Goal: Transaction & Acquisition: Purchase product/service

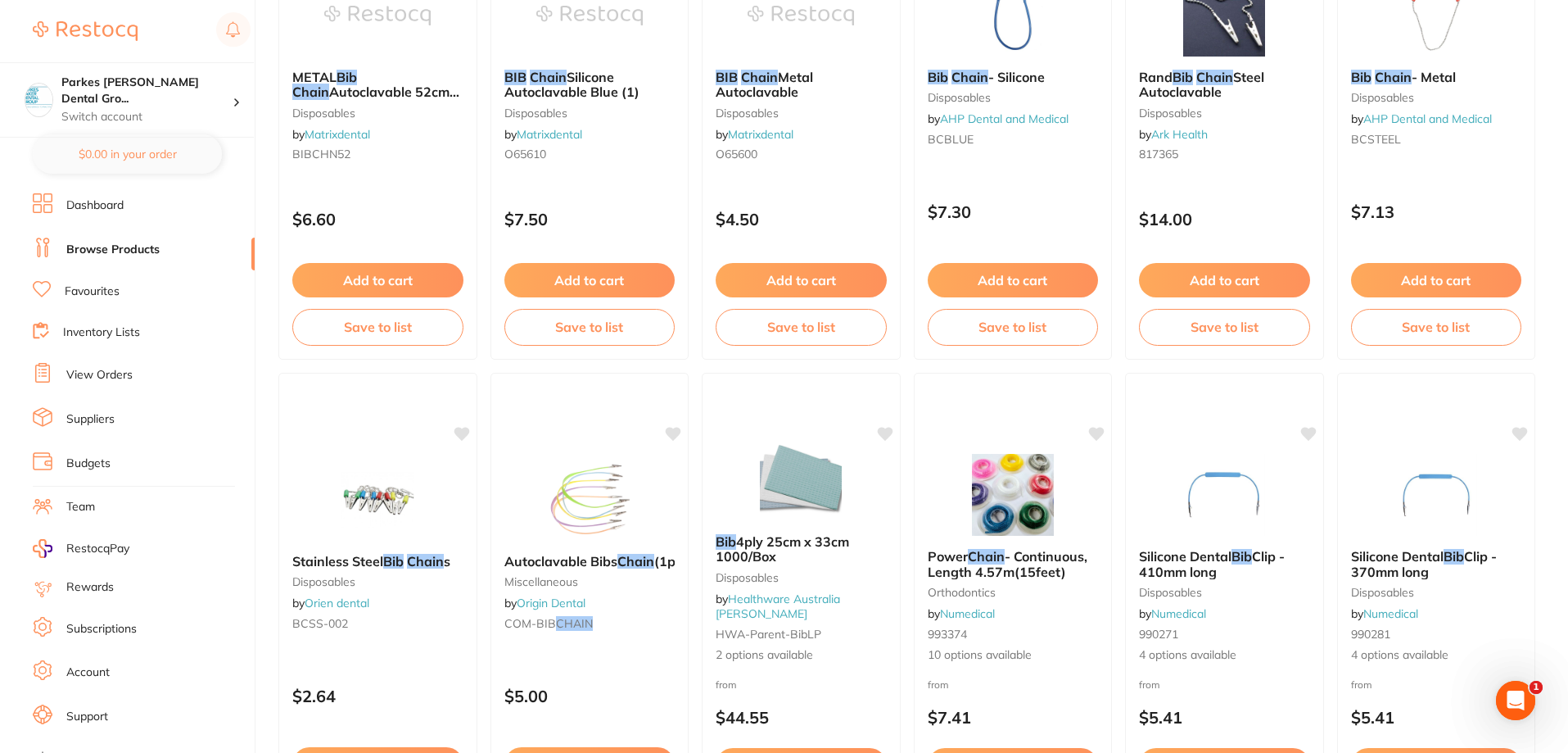
scroll to position [1394, 0]
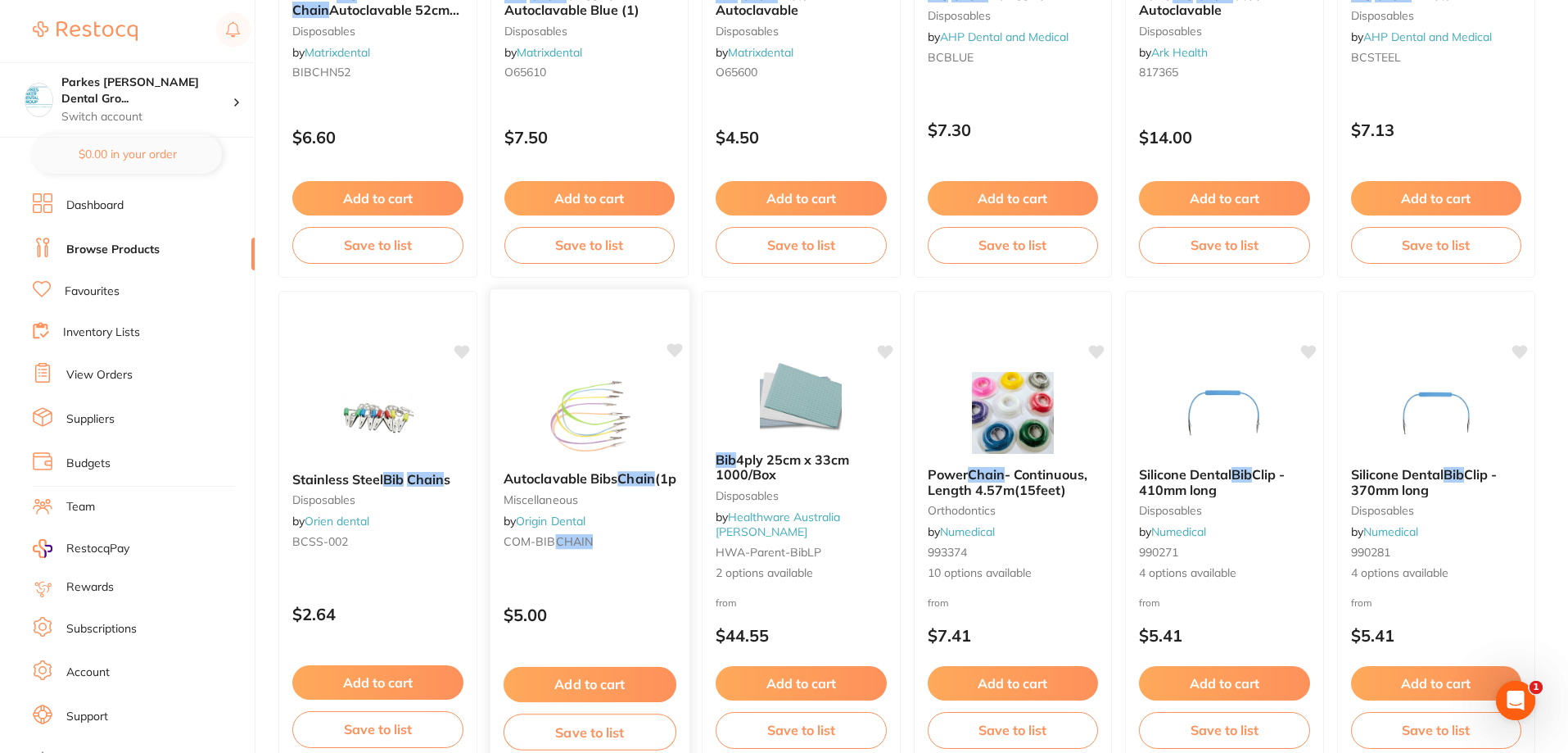
click at [634, 568] on div "Autoclavable Bibs Chain (1pcs/bag) miscellaneous by Origin Dental COM-BIB CHAIN" at bounding box center [589, 513] width 199 height 110
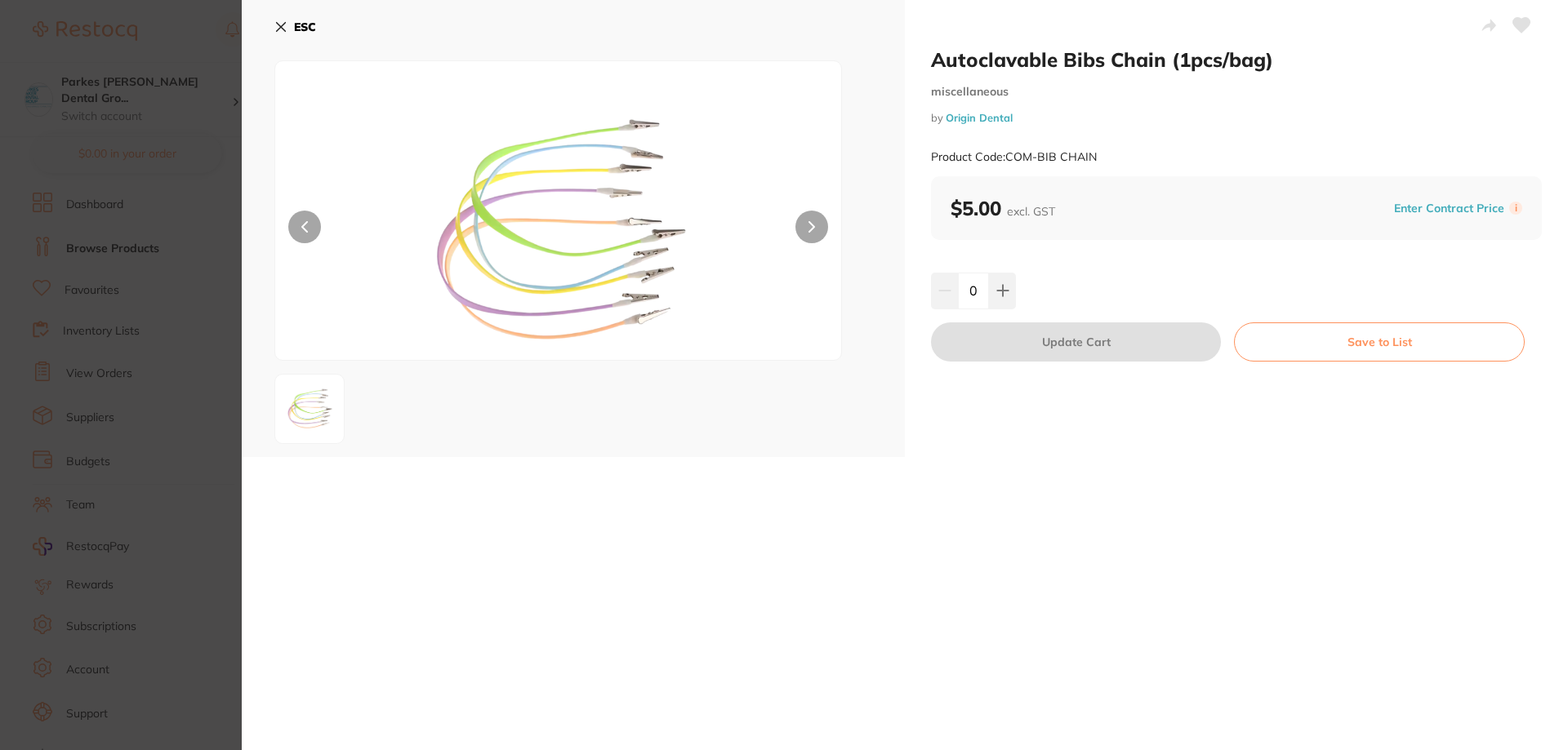
click at [285, 20] on icon at bounding box center [280, 26] width 13 height 13
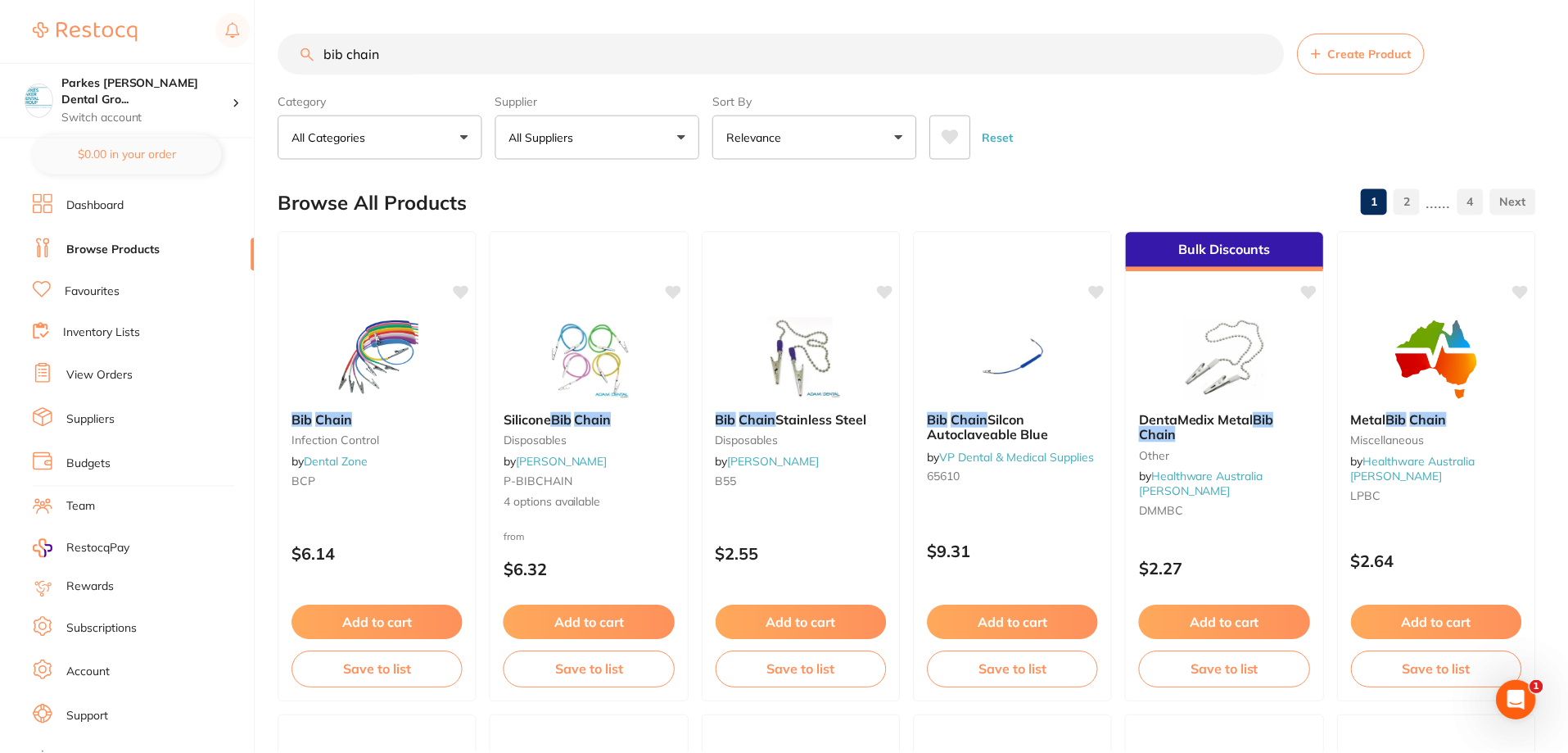
scroll to position [1394, 0]
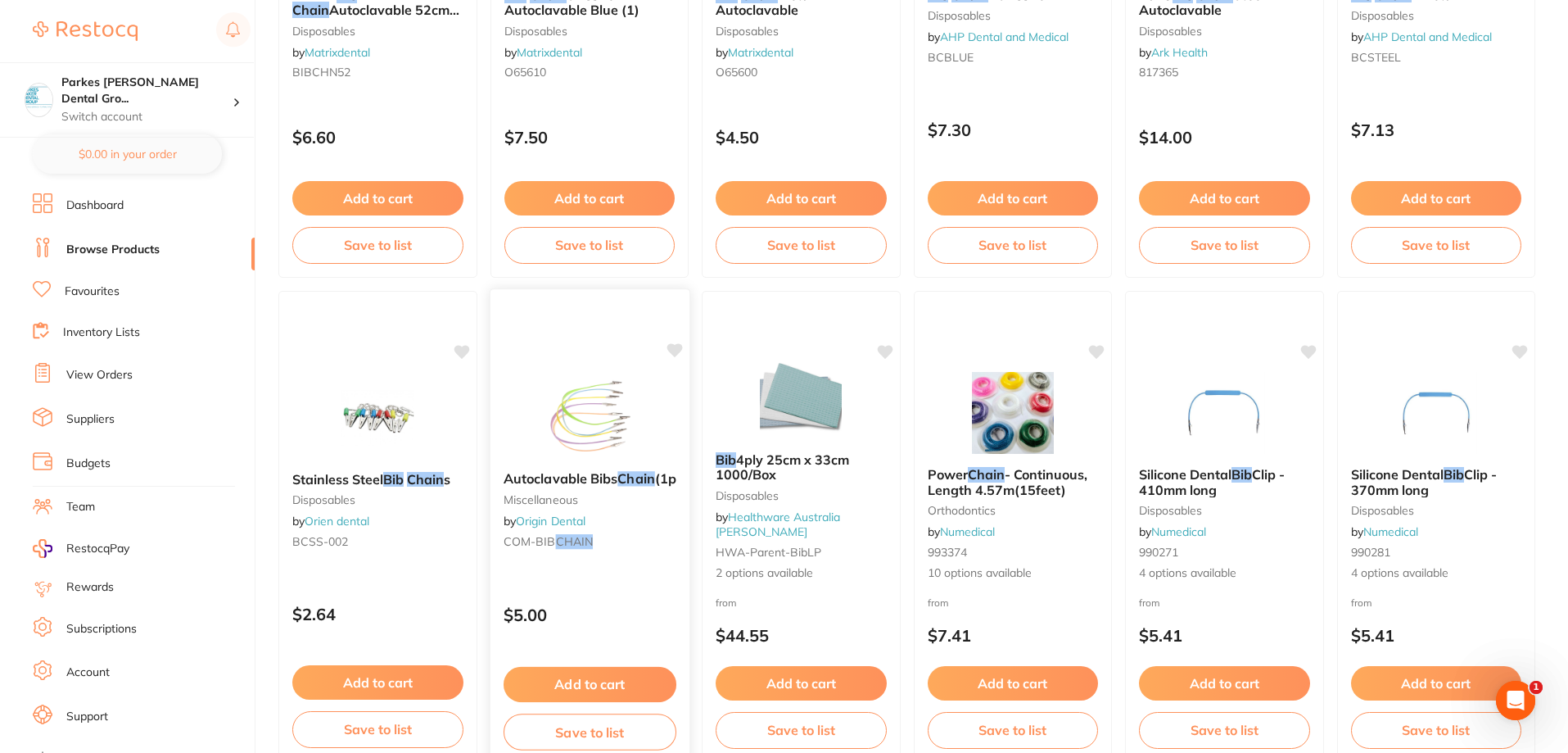
click at [596, 676] on button "Add to cart" at bounding box center [589, 684] width 173 height 35
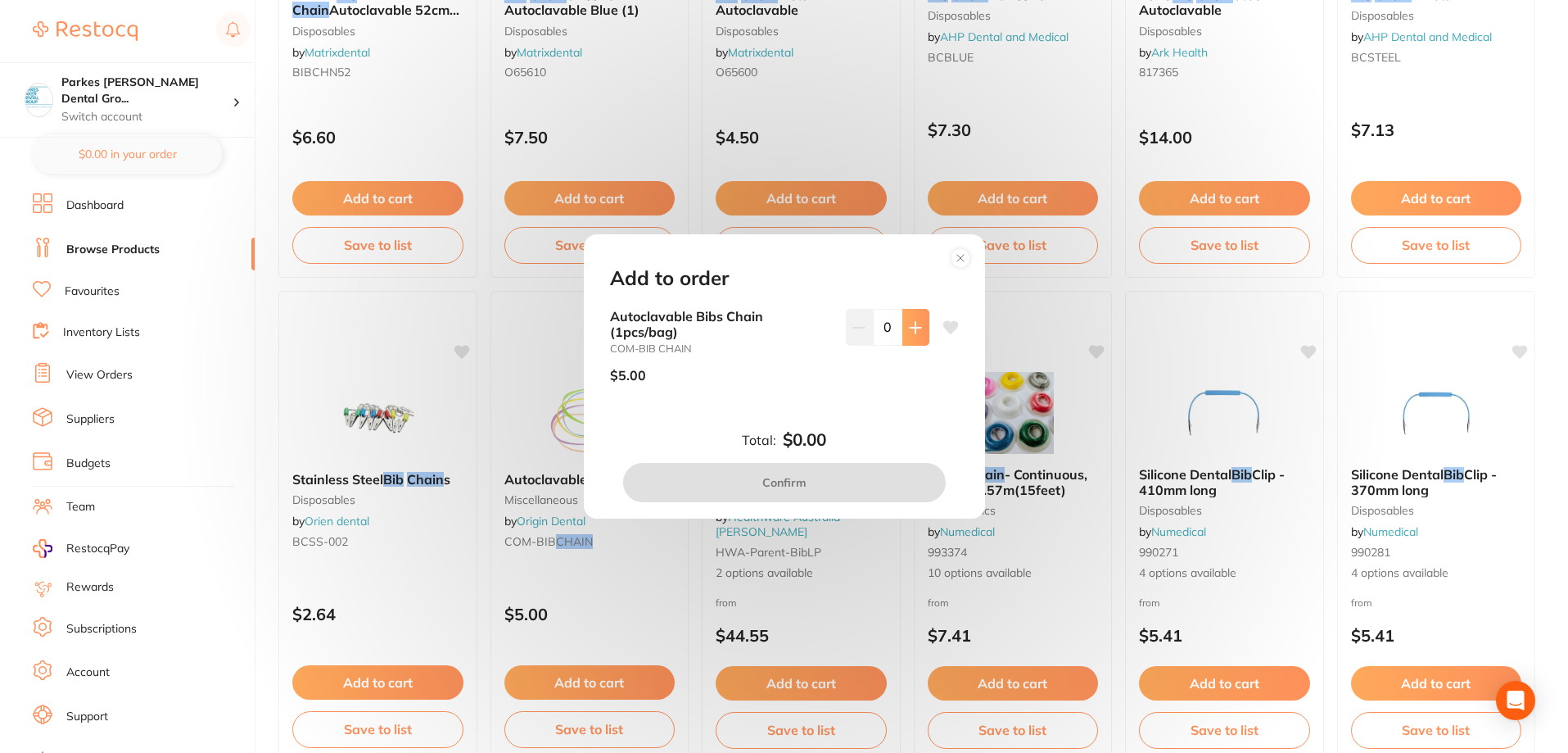
click at [904, 326] on button at bounding box center [916, 327] width 27 height 36
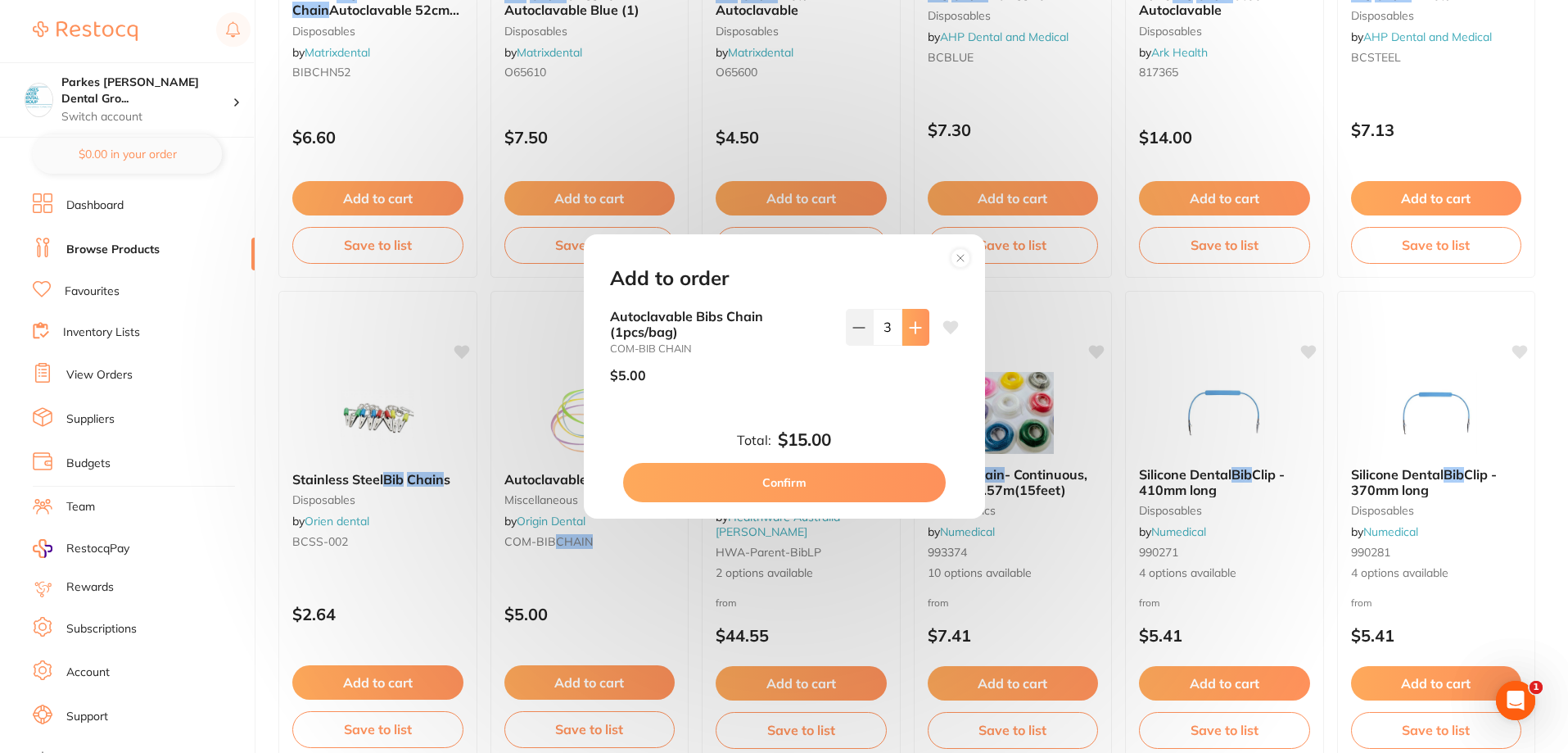
type input "4"
click at [953, 257] on circle at bounding box center [960, 258] width 19 height 19
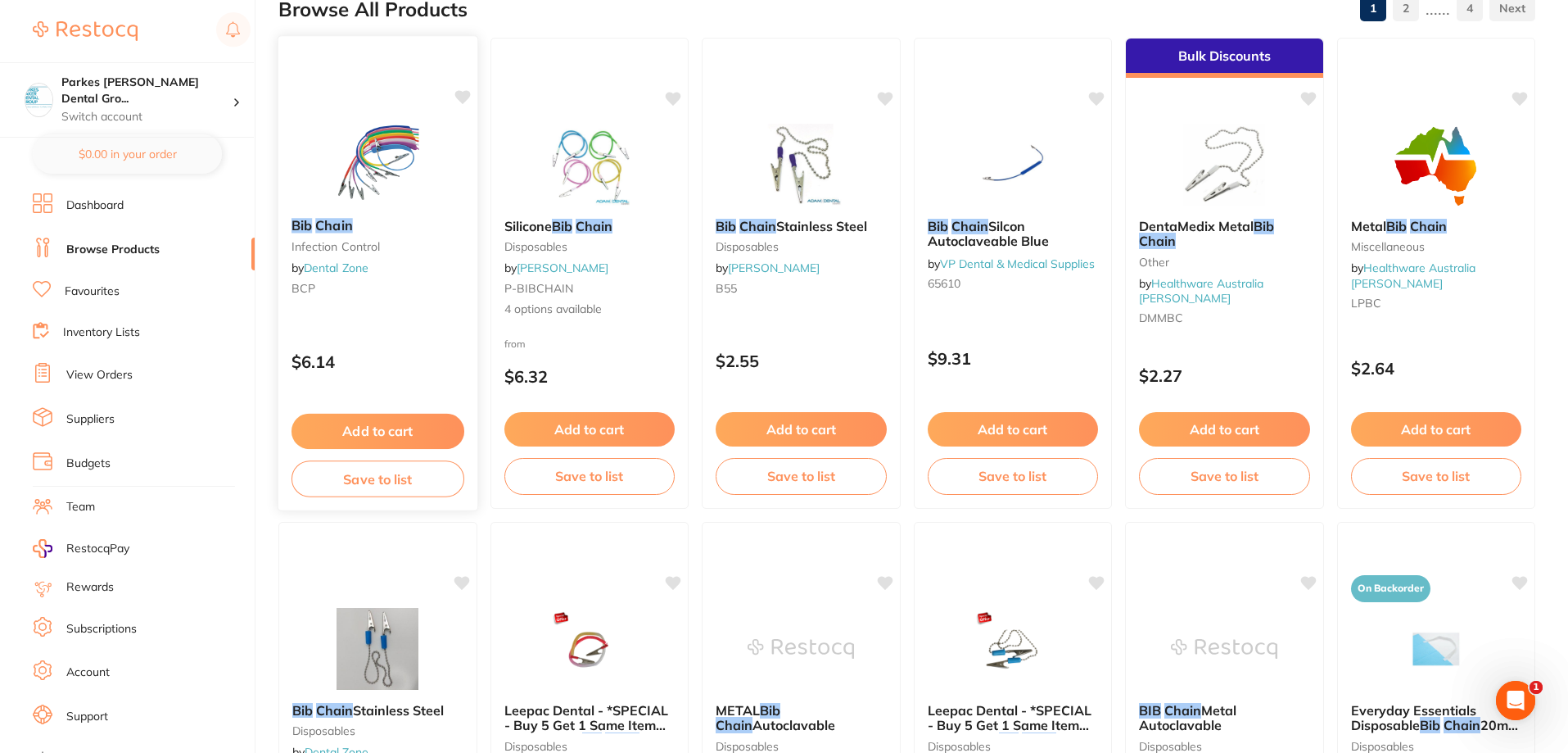
scroll to position [164, 0]
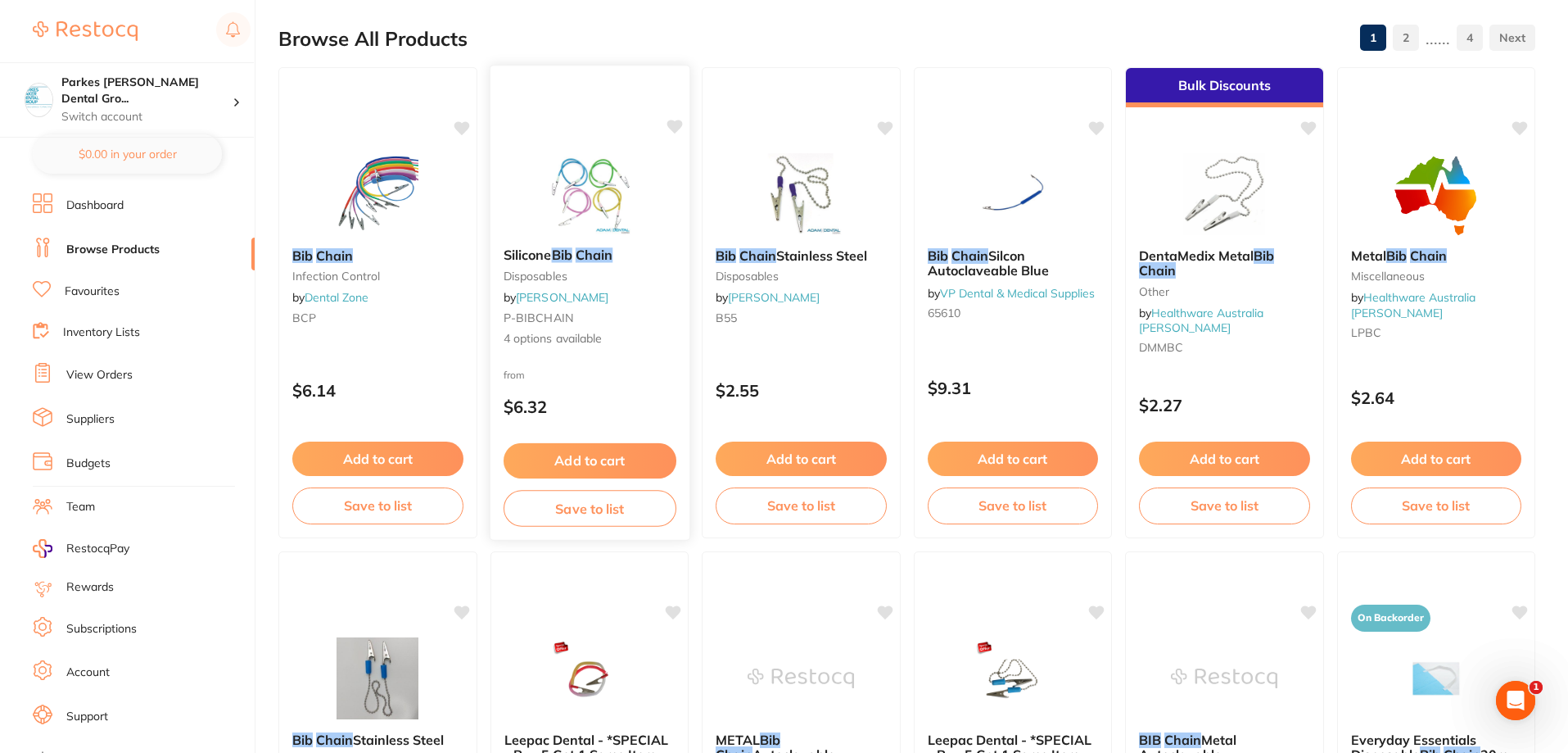
click at [636, 379] on div "from $6.32" at bounding box center [589, 394] width 199 height 59
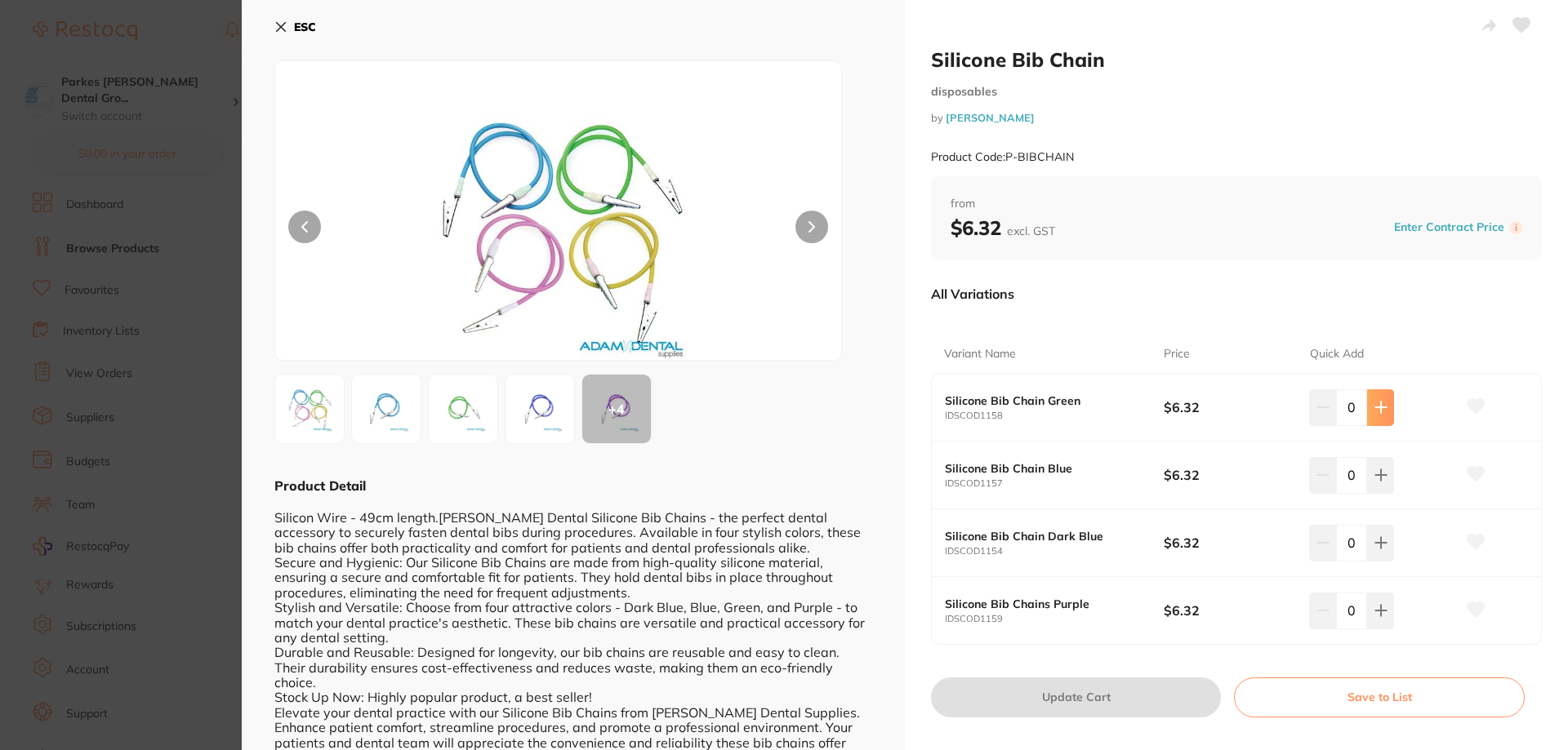
click at [1381, 411] on icon at bounding box center [1380, 406] width 13 height 13
type input "1"
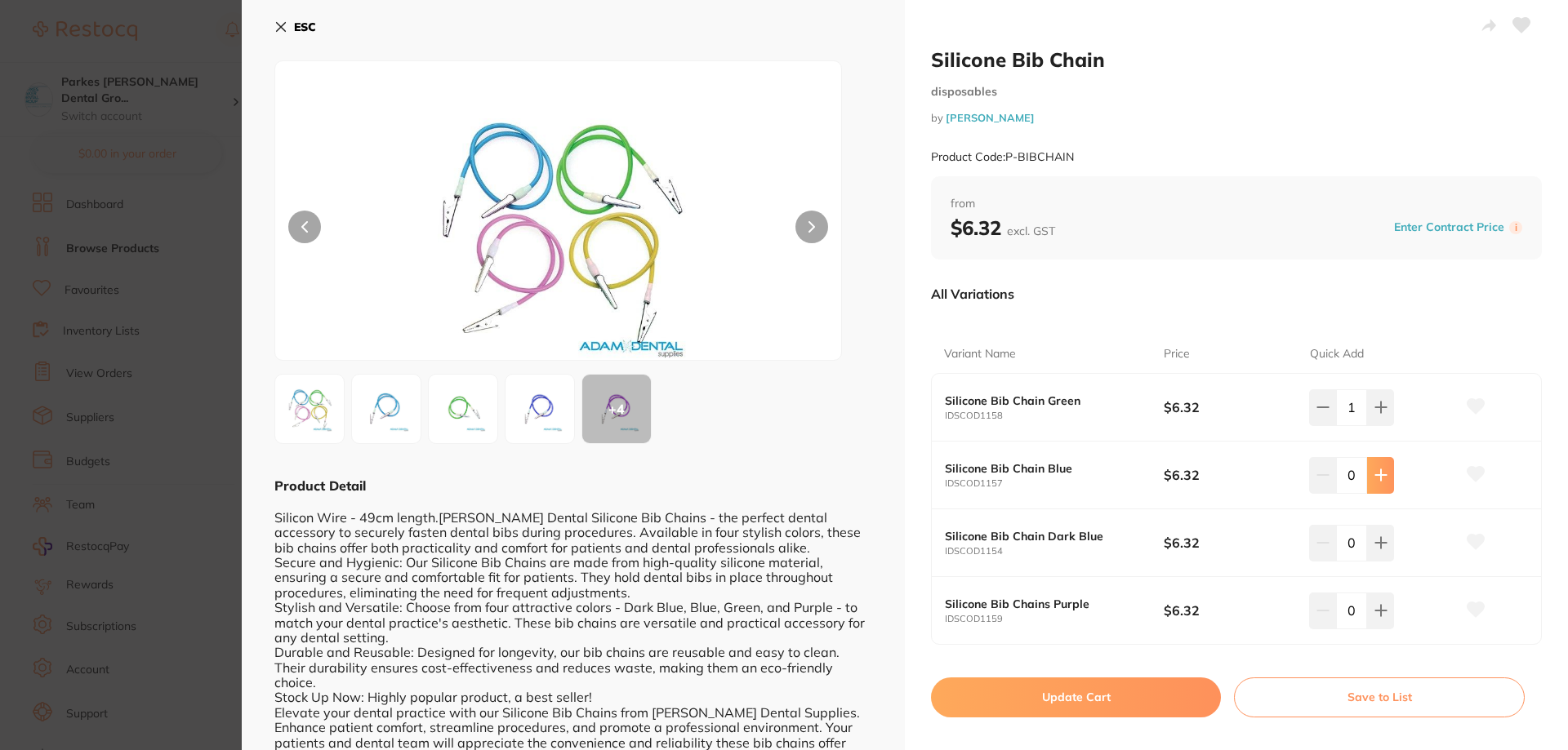
click at [1375, 472] on icon at bounding box center [1380, 474] width 13 height 13
type input "1"
click at [1385, 624] on button at bounding box center [1381, 610] width 27 height 36
type input "1"
click at [1374, 420] on button at bounding box center [1381, 407] width 27 height 36
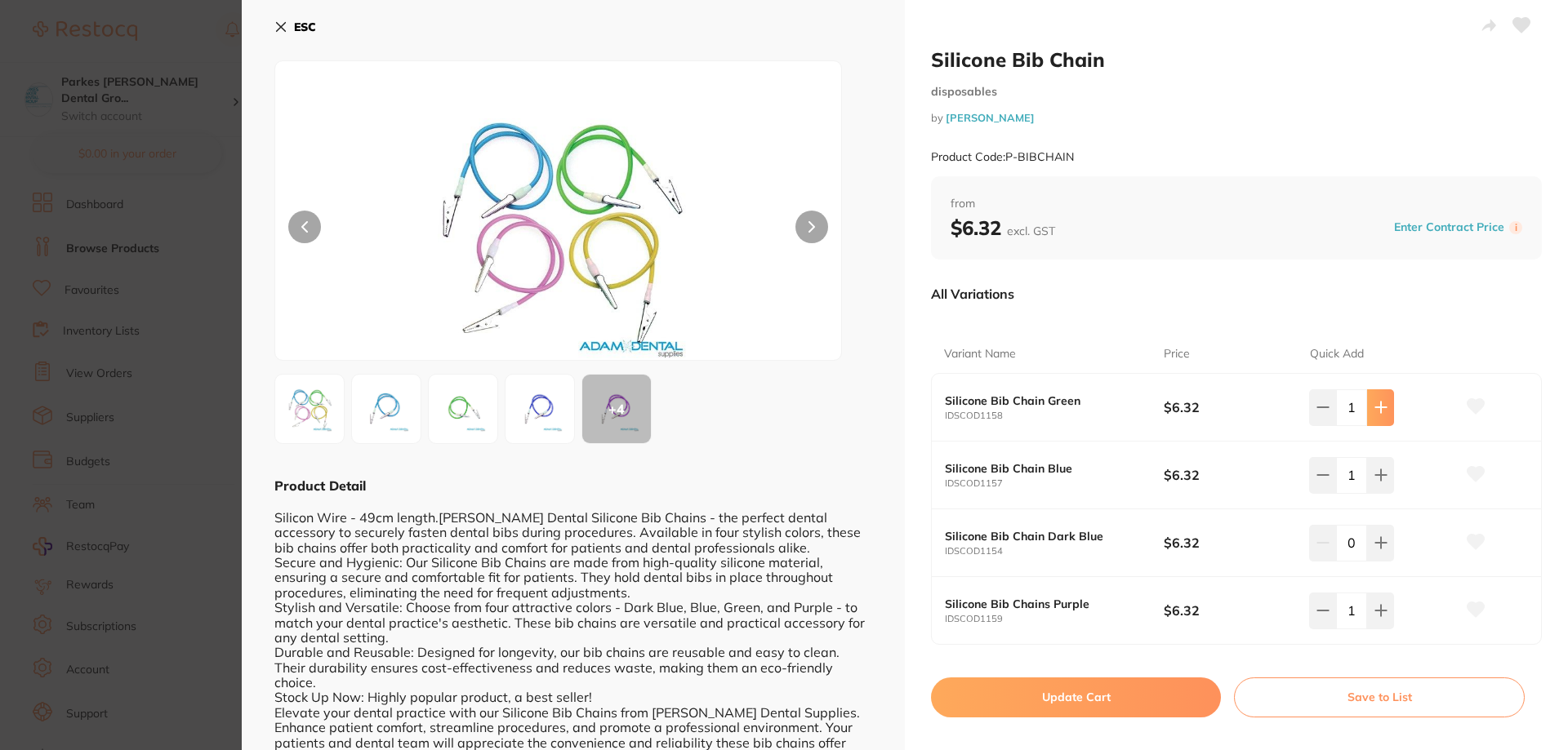
type input "2"
click at [1374, 479] on icon at bounding box center [1380, 474] width 13 height 13
type input "2"
click at [1374, 613] on icon at bounding box center [1380, 610] width 13 height 13
type input "2"
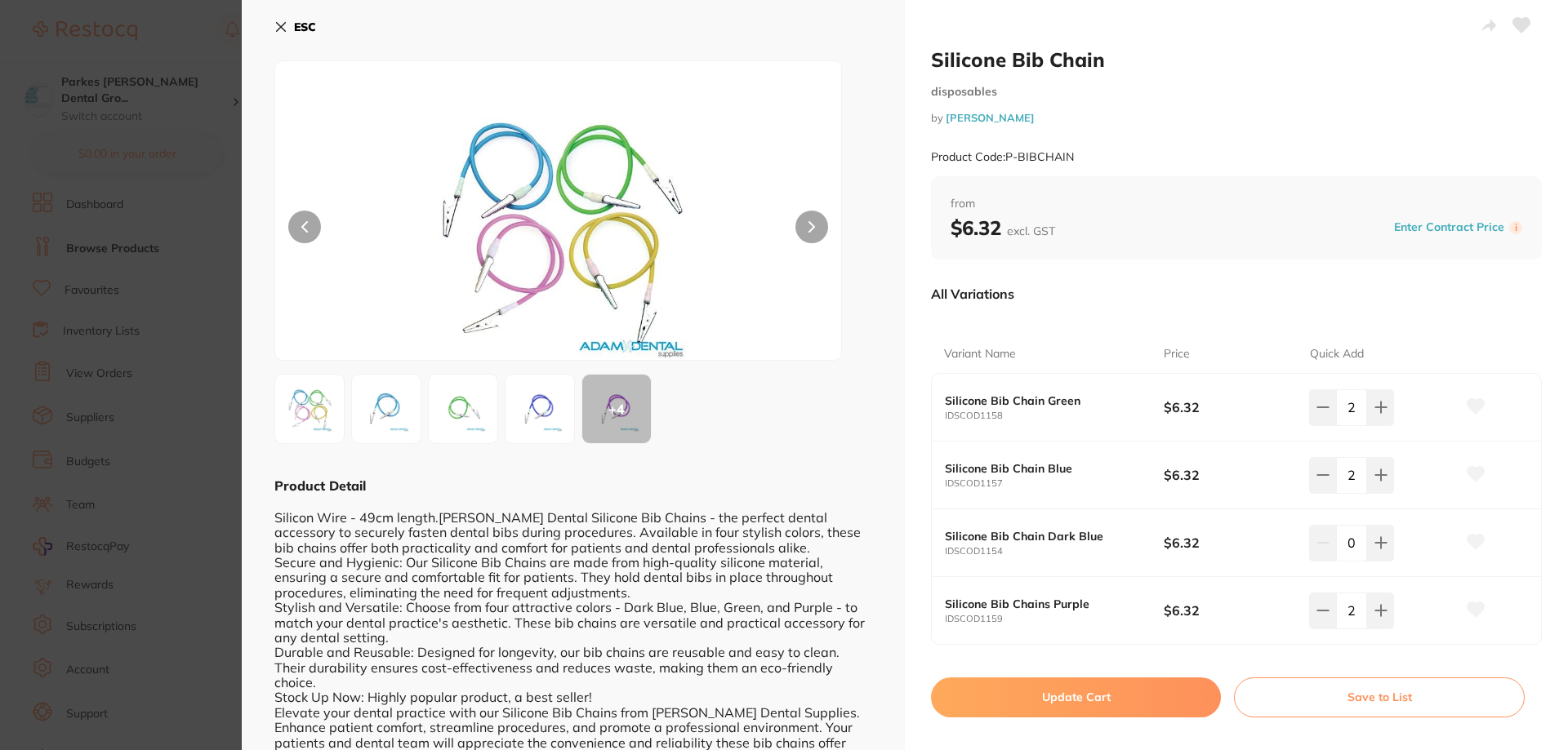
click at [1030, 692] on button "Update Cart" at bounding box center [1076, 697] width 290 height 39
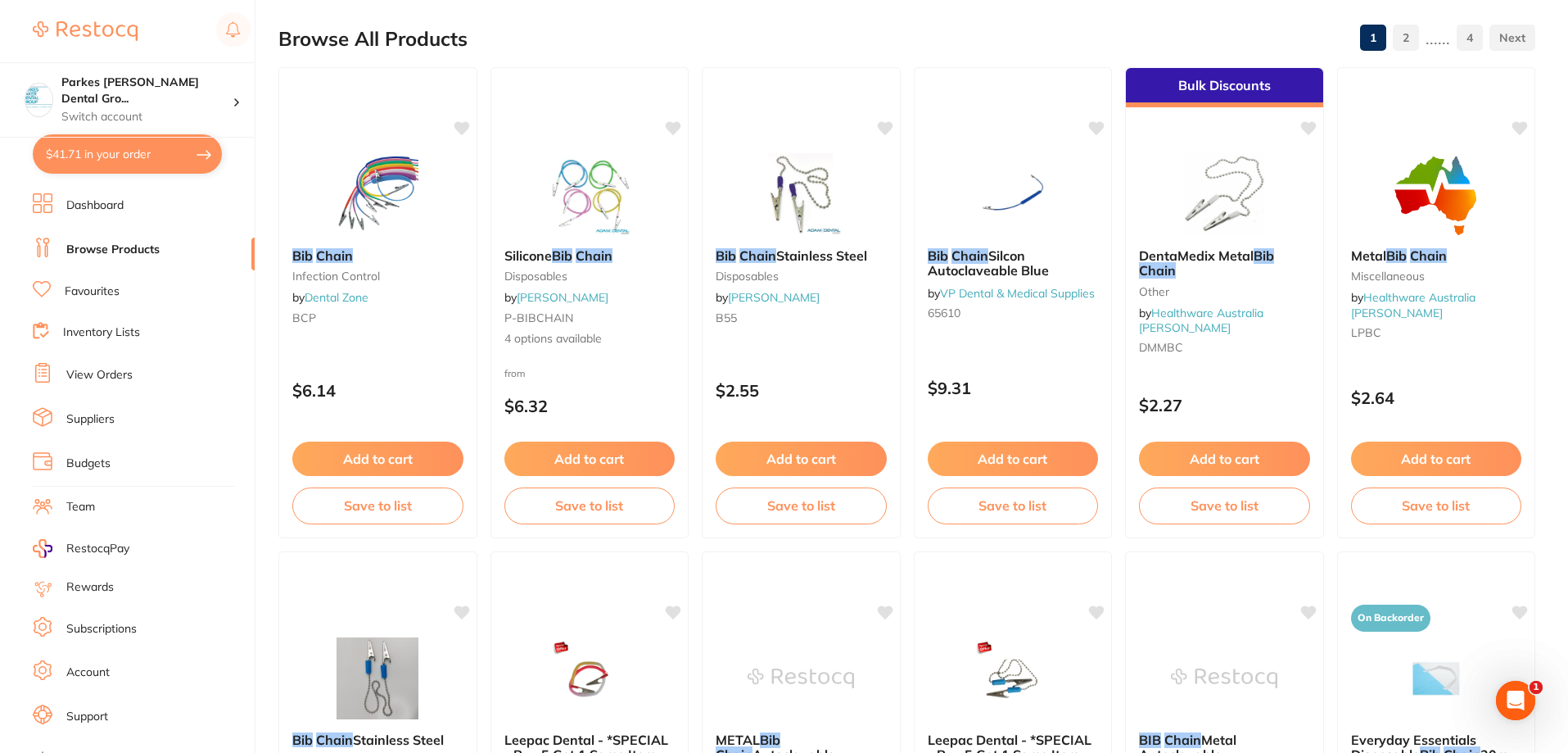
click at [149, 160] on button "$41.71 in your order" at bounding box center [127, 154] width 189 height 39
checkbox input "true"
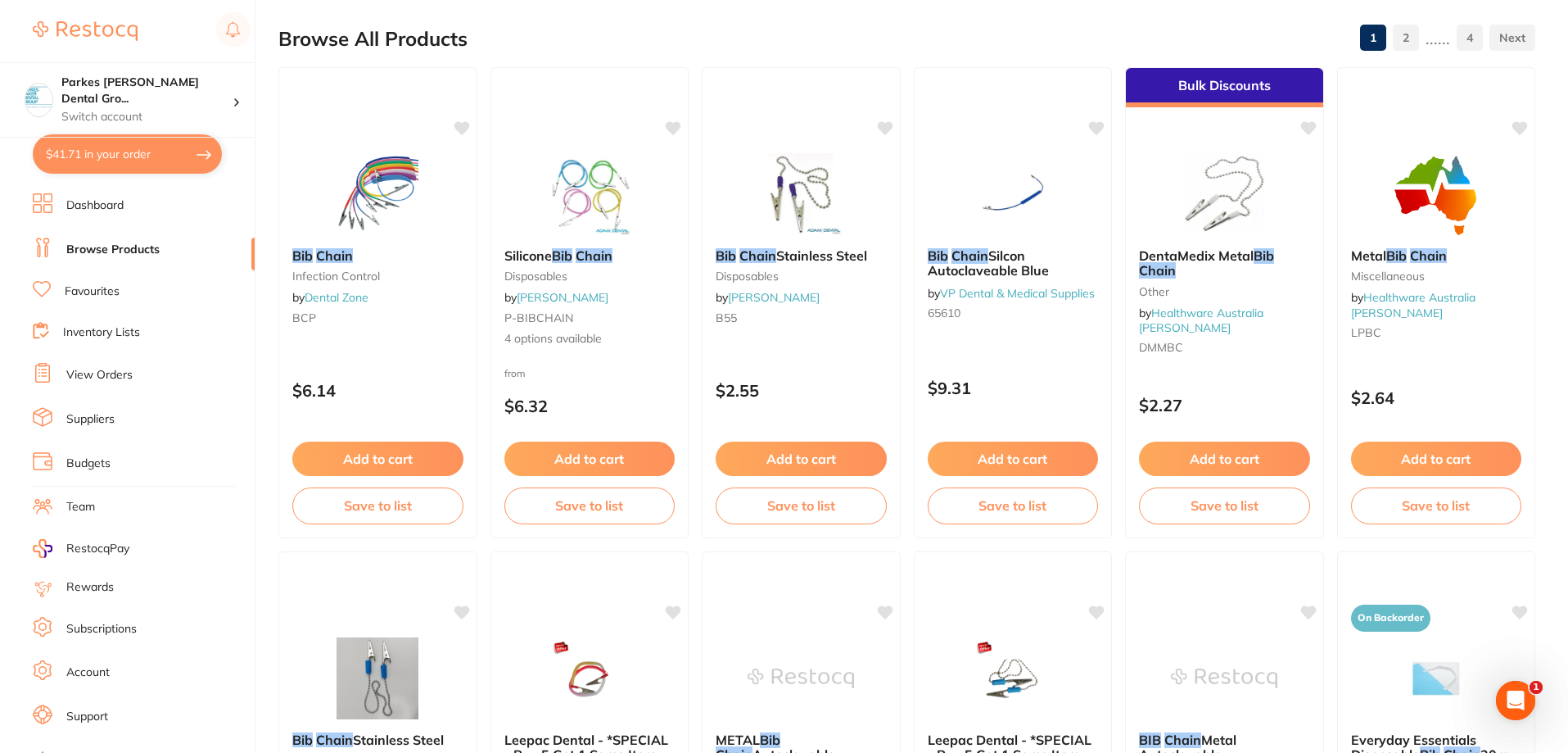
checkbox input "true"
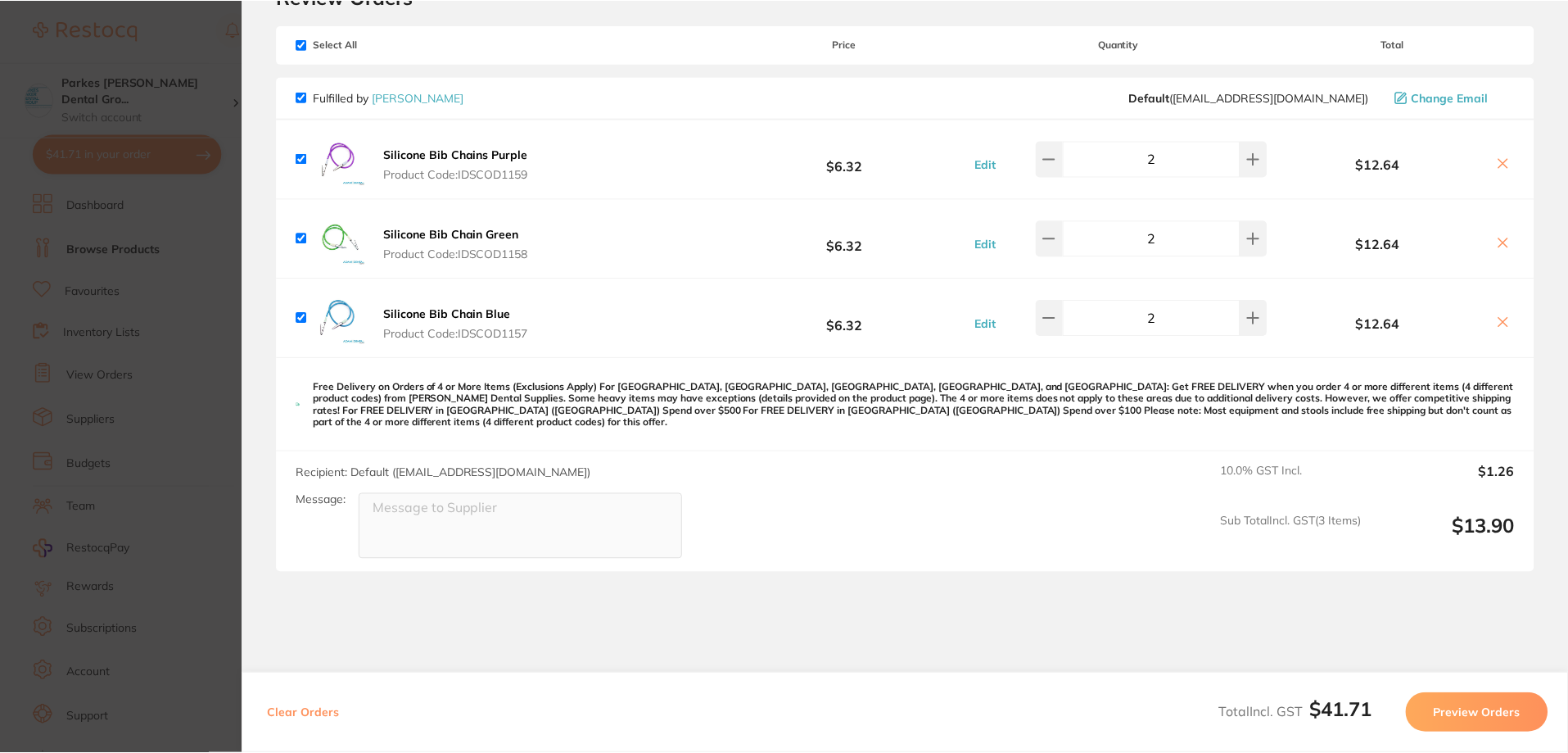
scroll to position [0, 0]
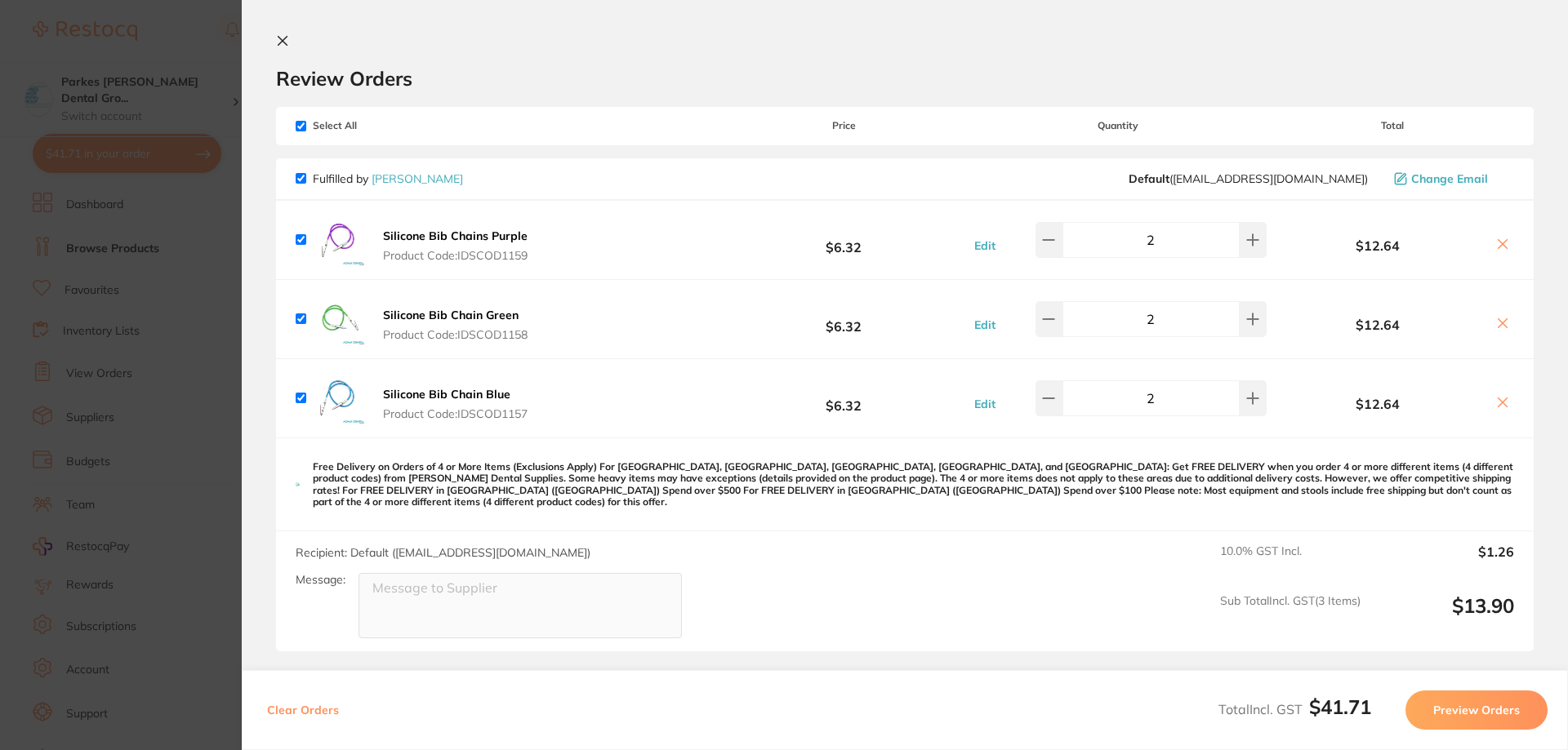
click at [286, 45] on icon at bounding box center [283, 41] width 9 height 9
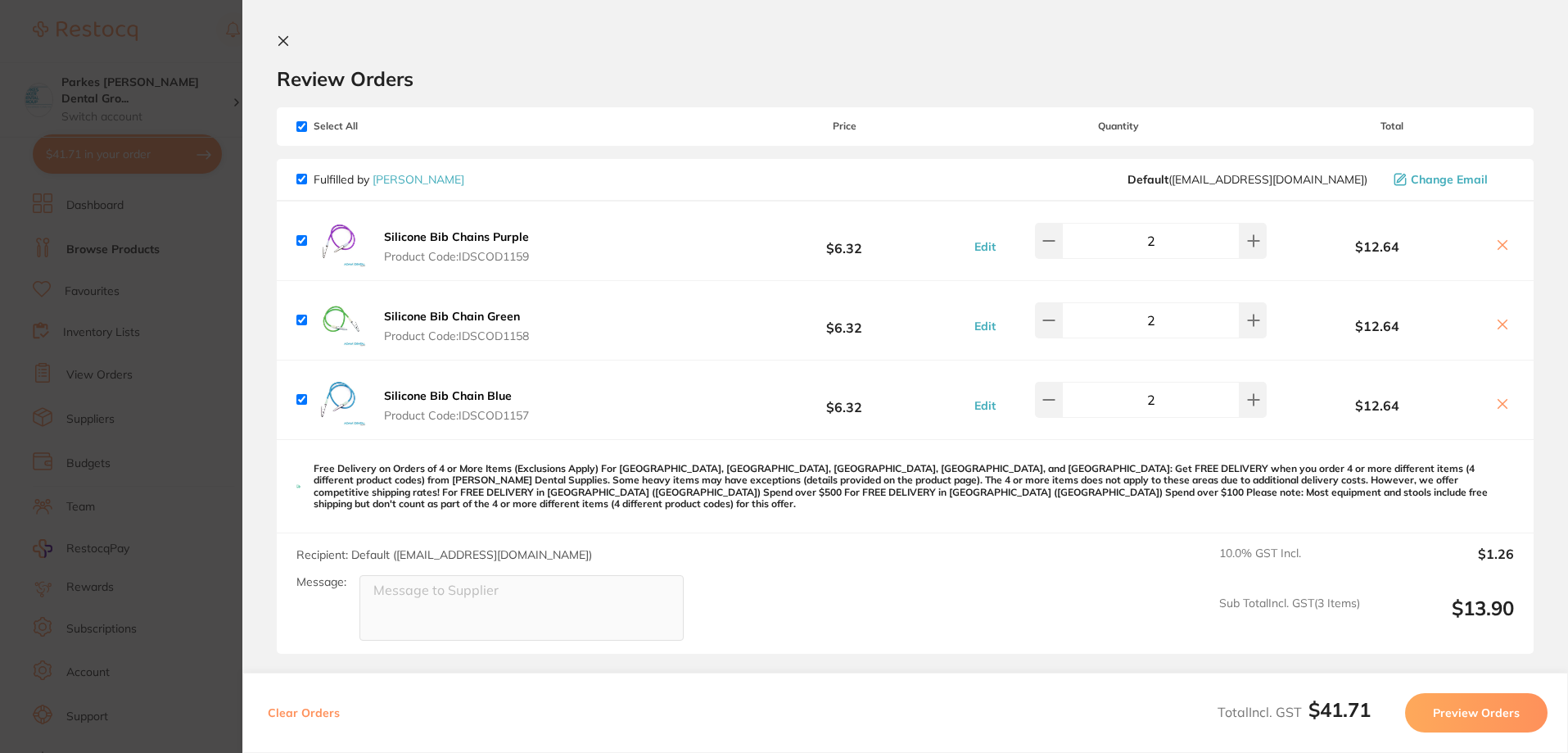
scroll to position [164, 0]
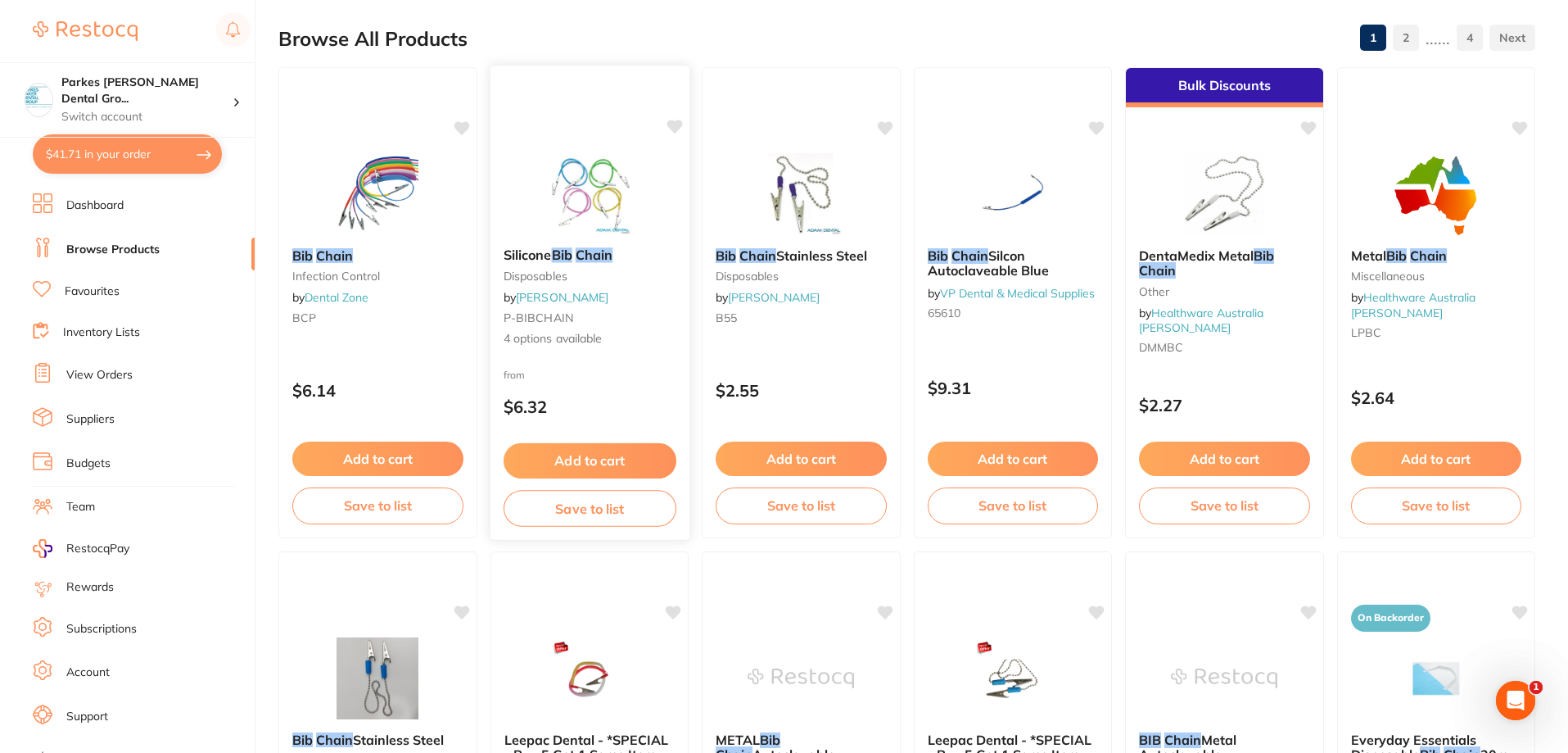
click at [633, 375] on div "from $6.32" at bounding box center [589, 394] width 199 height 59
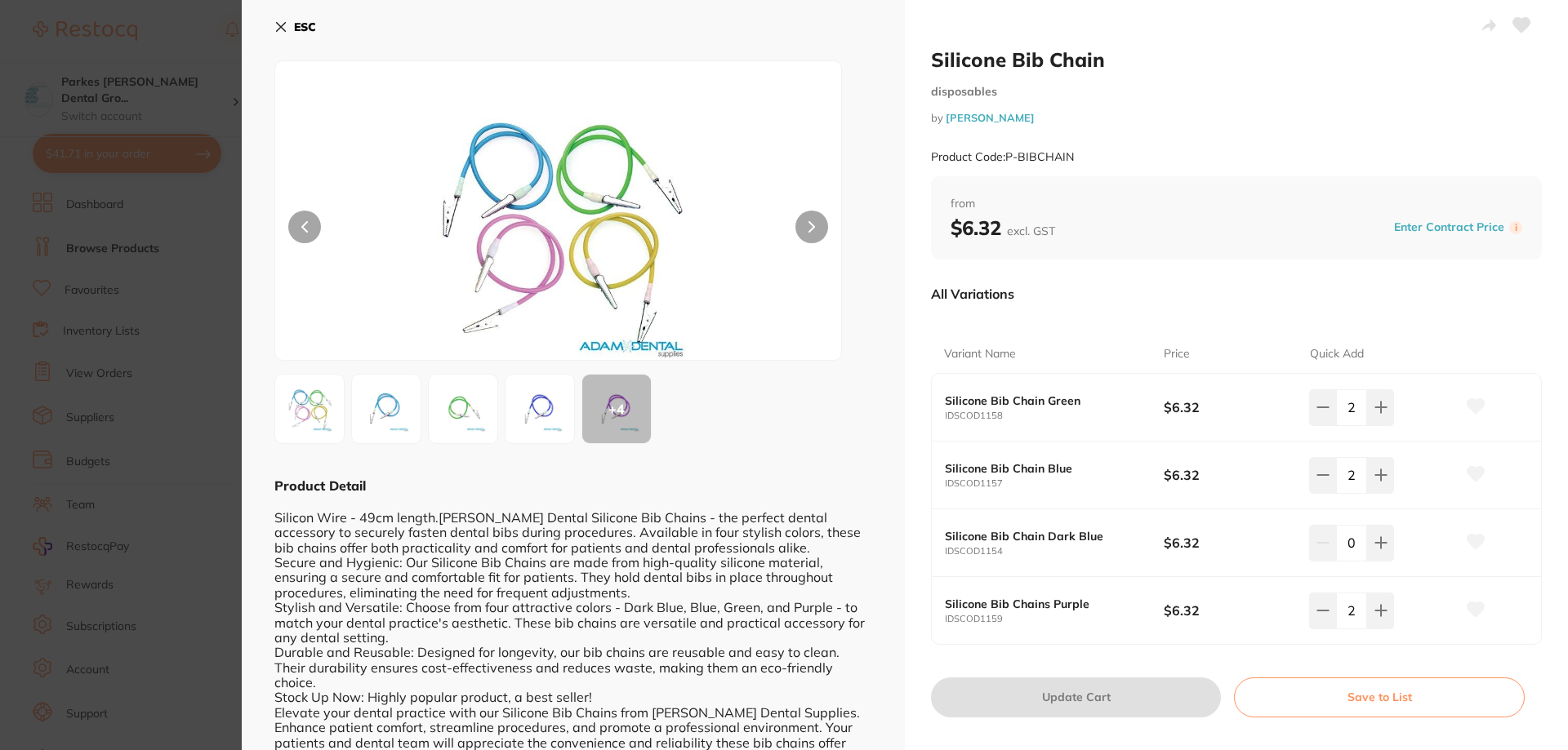
scroll to position [25, 0]
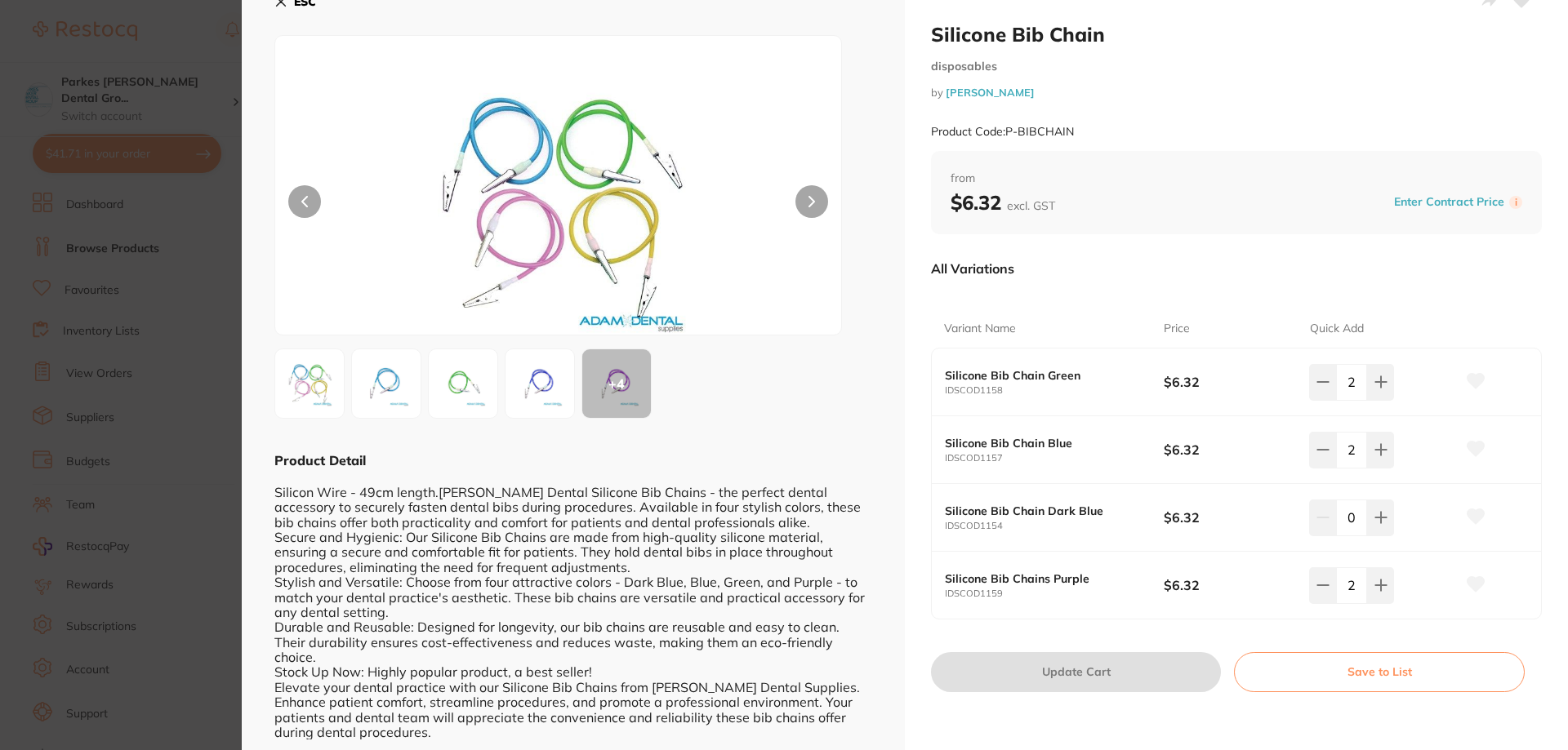
click at [132, 160] on section "Silicone Bib Chain disposables by Adam Dental Product Code: P-BIBCHAIN ESC + 4 …" at bounding box center [784, 375] width 1568 height 750
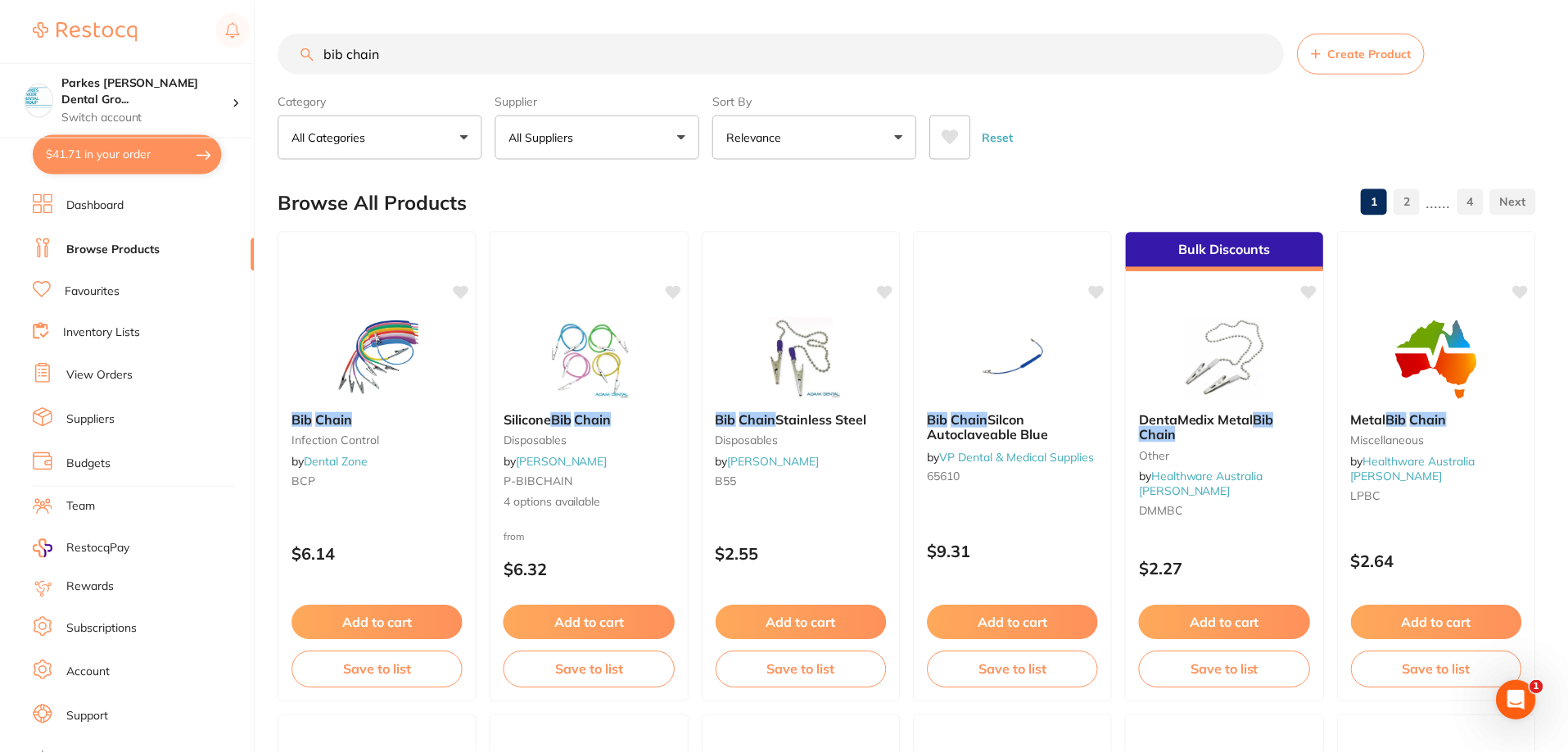
scroll to position [164, 0]
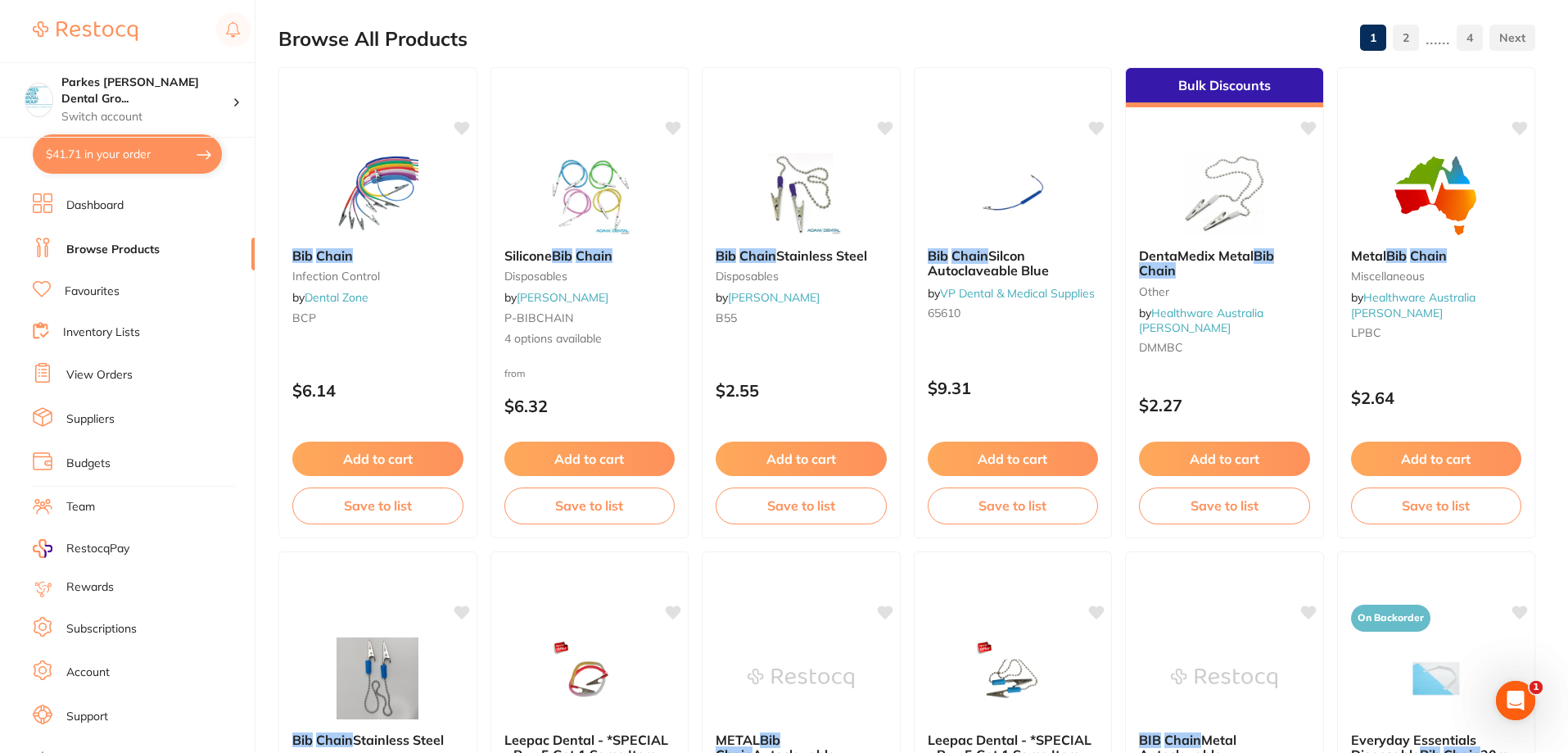
click at [133, 165] on button "$41.71 in your order" at bounding box center [127, 154] width 189 height 39
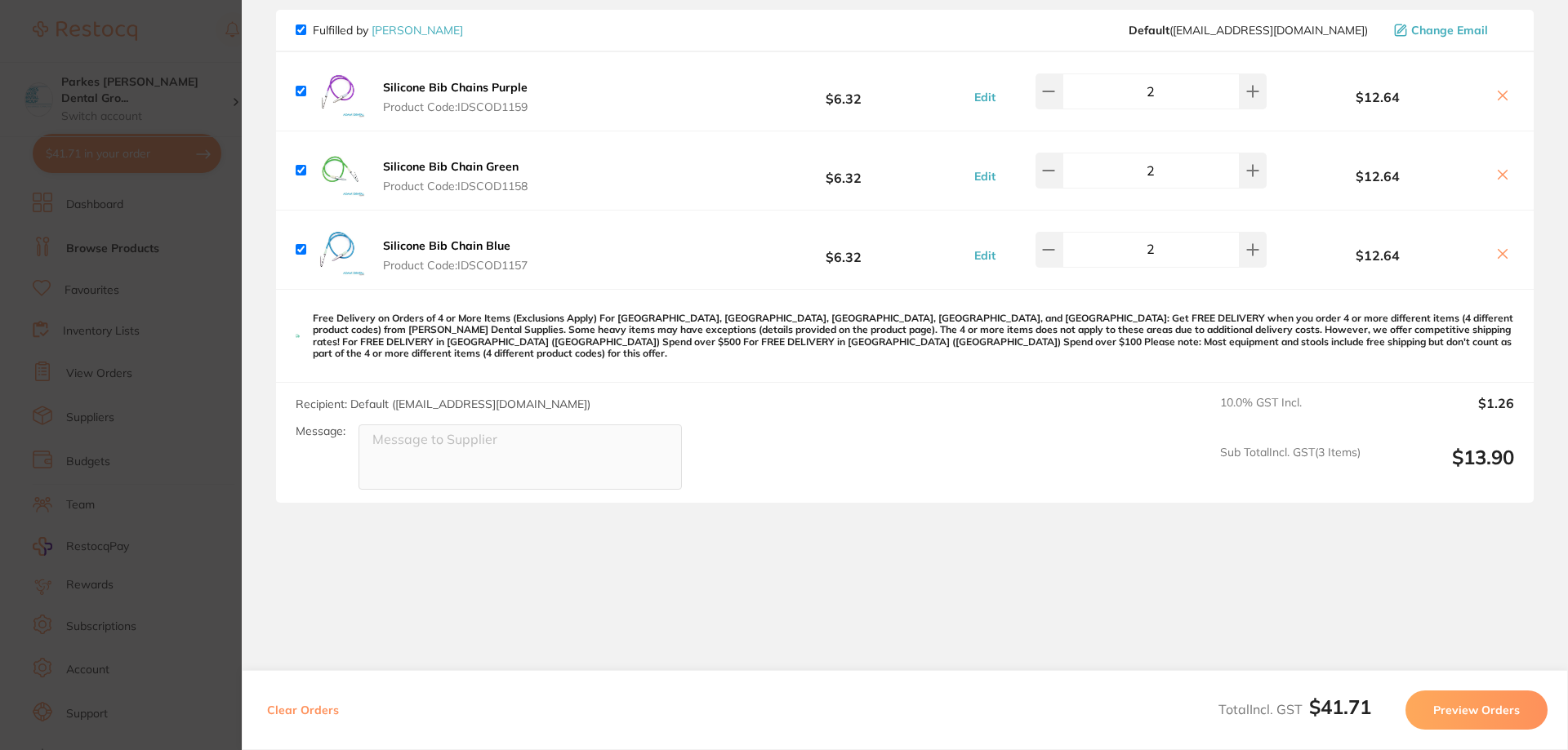
scroll to position [0, 0]
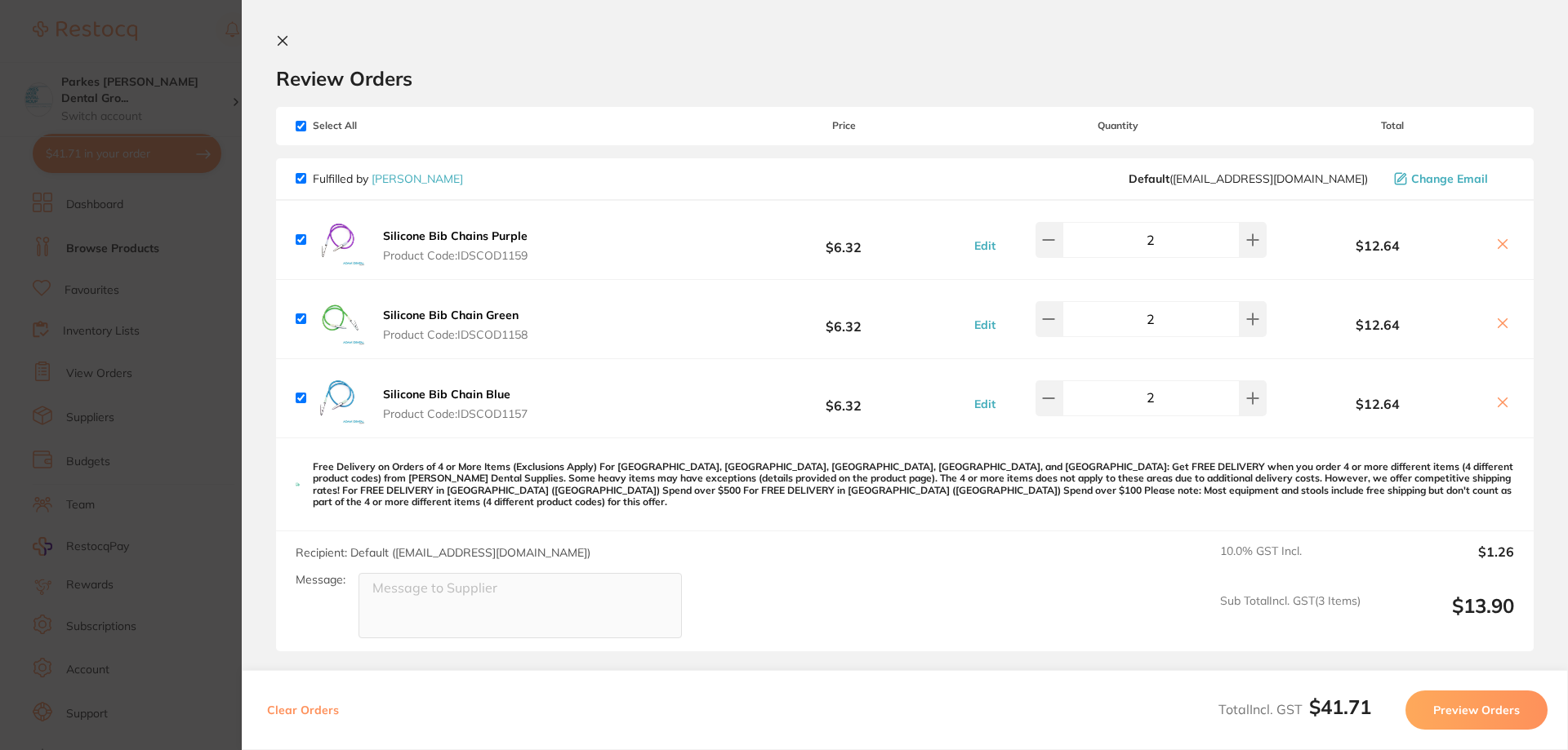
click at [283, 37] on icon at bounding box center [282, 40] width 13 height 13
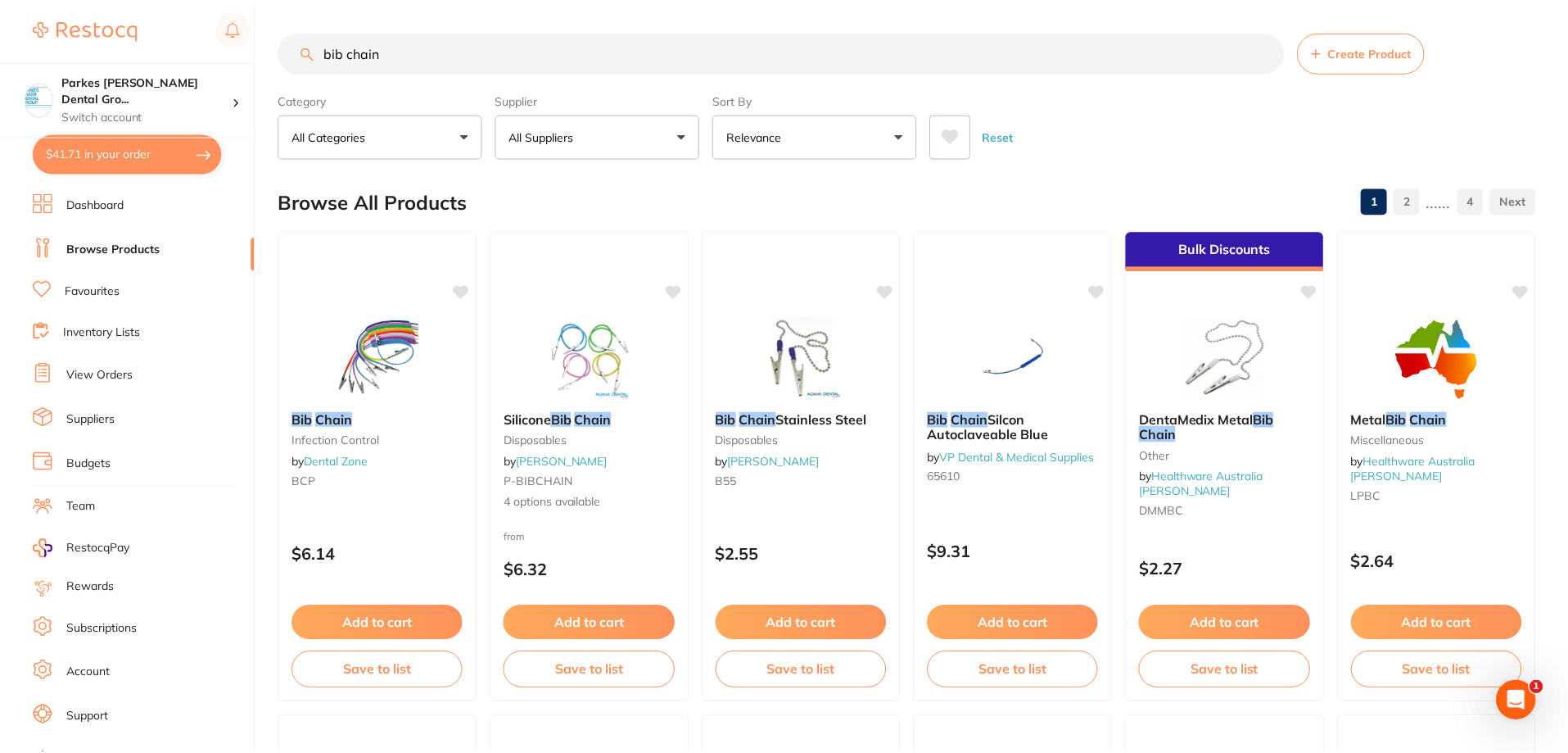
scroll to position [164, 0]
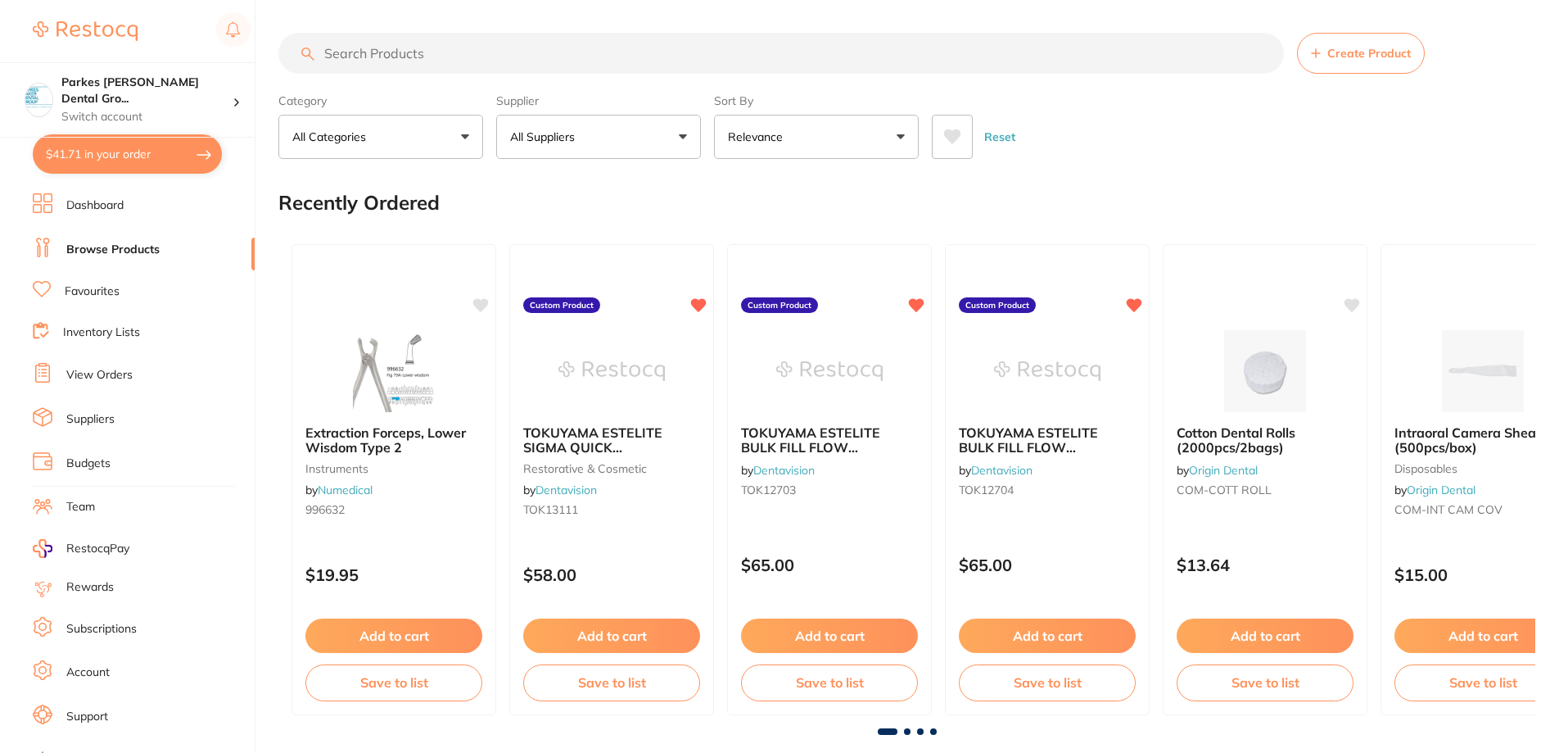
click at [426, 55] on input "search" at bounding box center [781, 53] width 1005 height 41
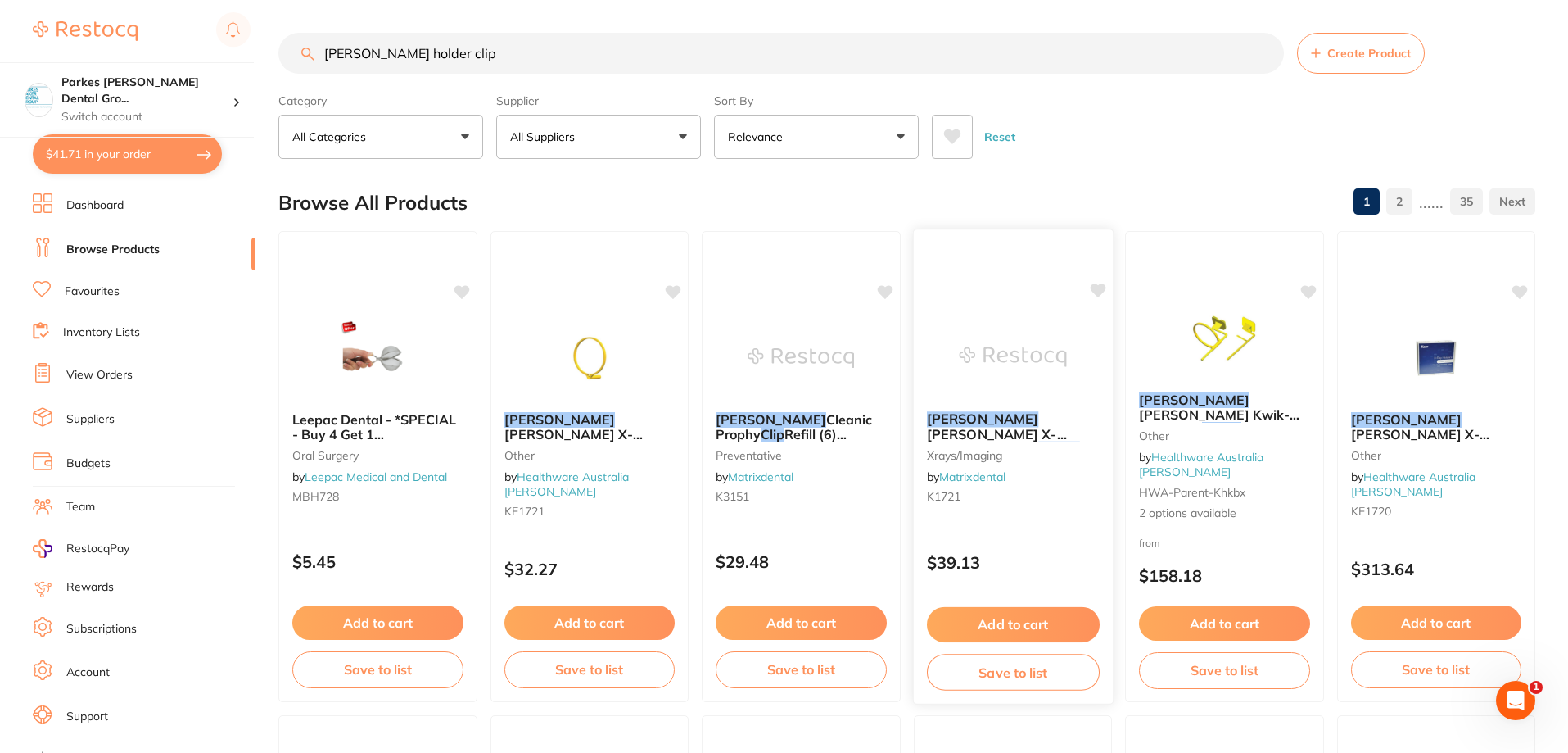
type input "[PERSON_NAME] holder clip"
click at [1041, 467] on div "[PERSON_NAME] X-[PERSON_NAME] Centring Rings Refill (3) xrays/imaging by Matrix…" at bounding box center [1013, 461] width 199 height 125
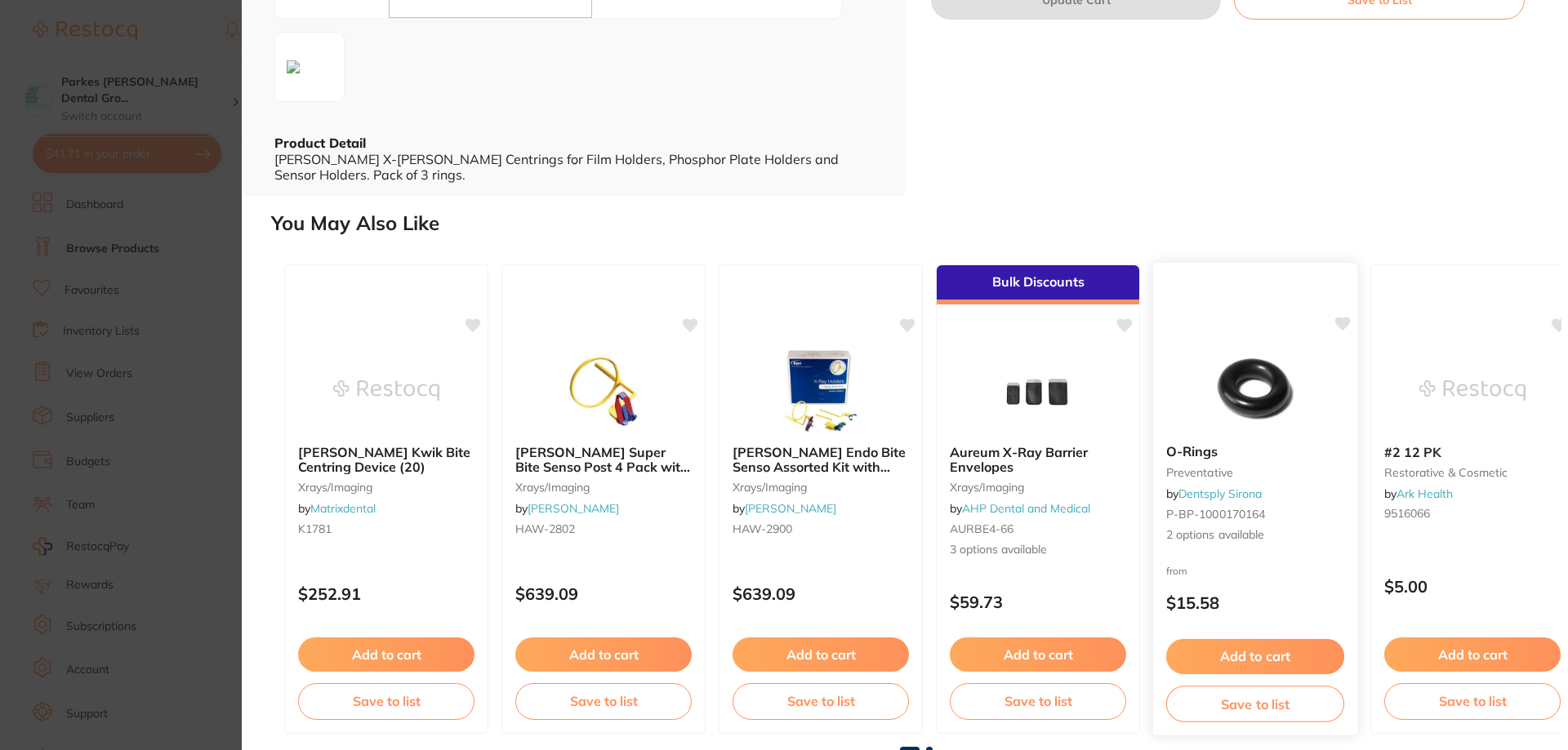
scroll to position [345, 0]
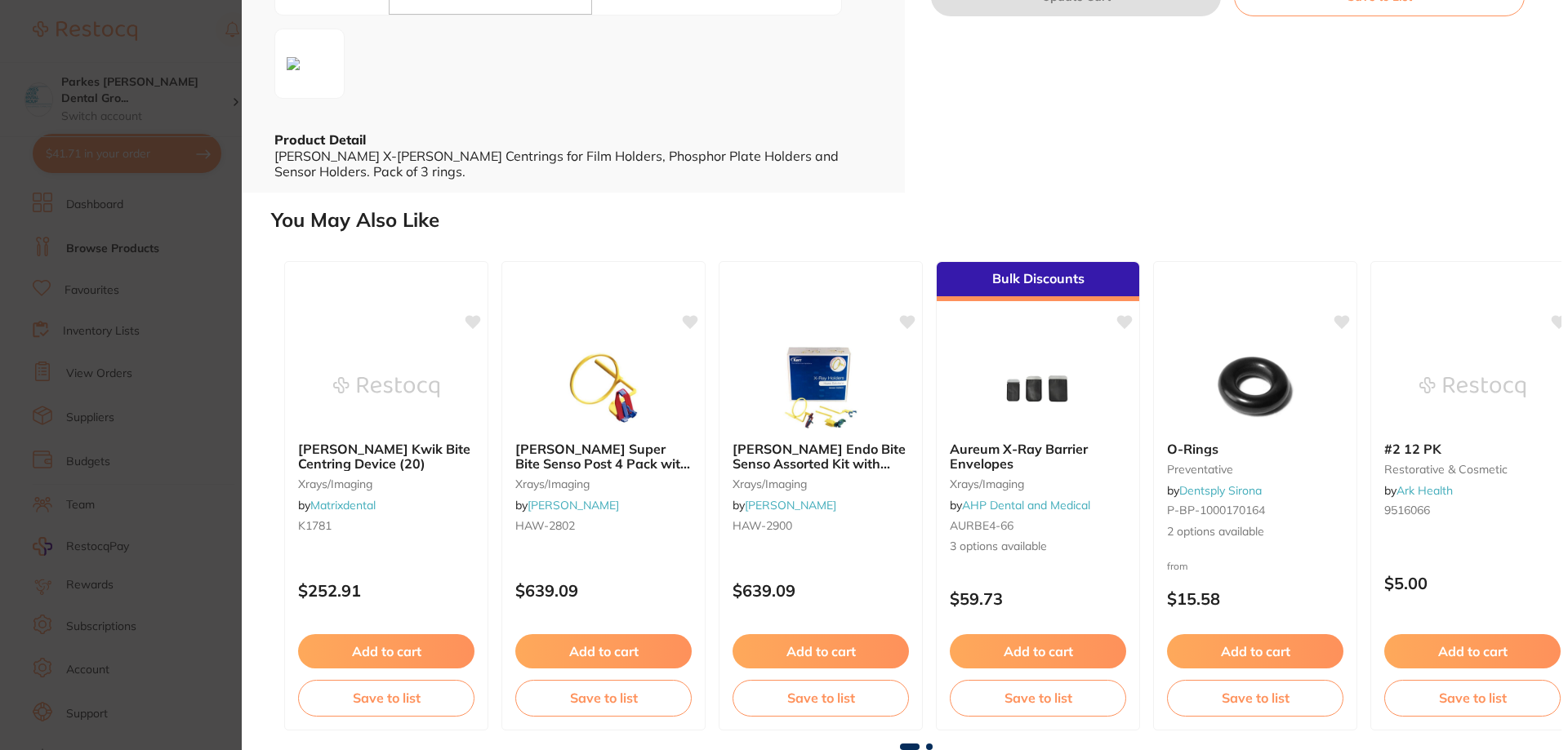
click at [926, 744] on span at bounding box center [930, 747] width 7 height 7
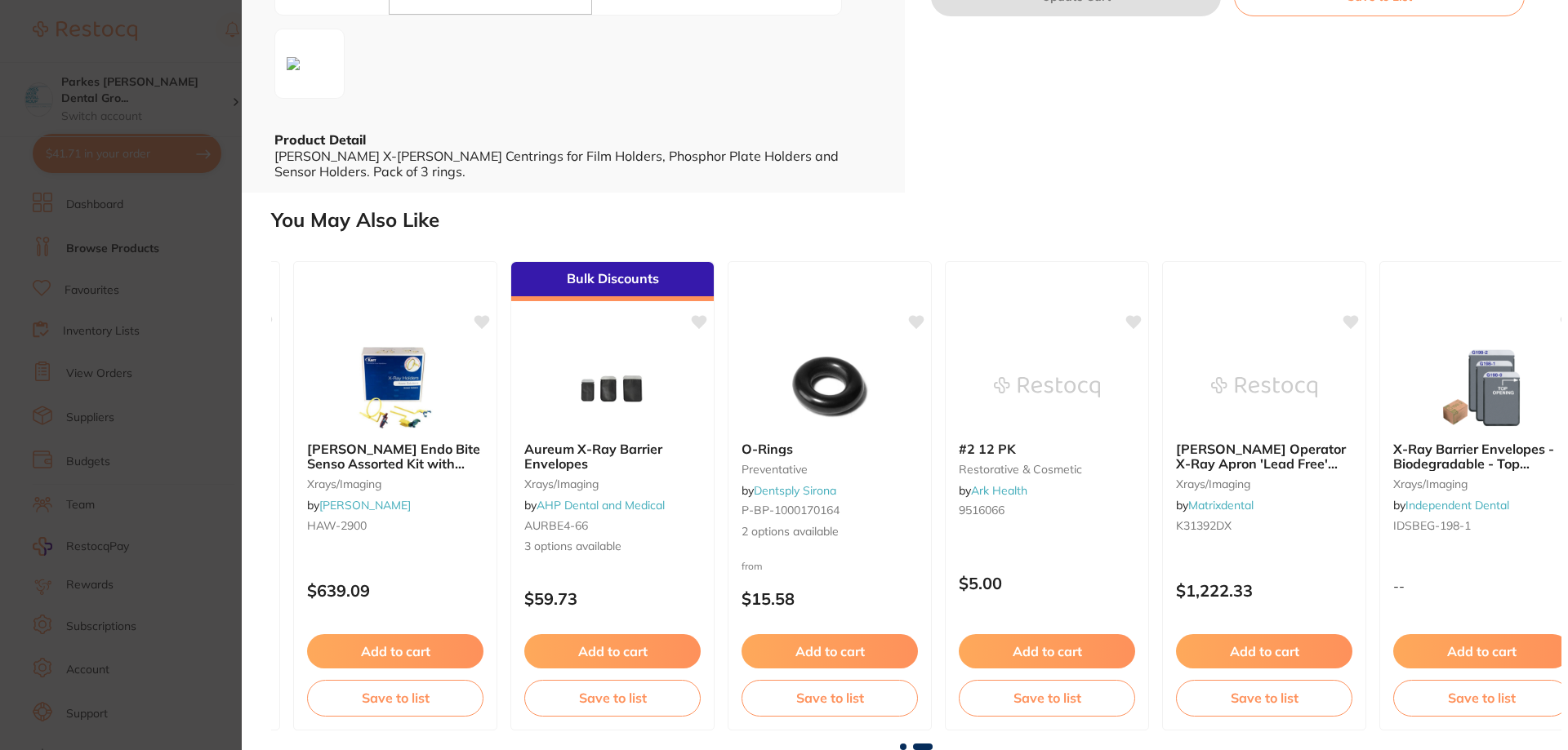
scroll to position [0, 464]
